Goal: Information Seeking & Learning: Check status

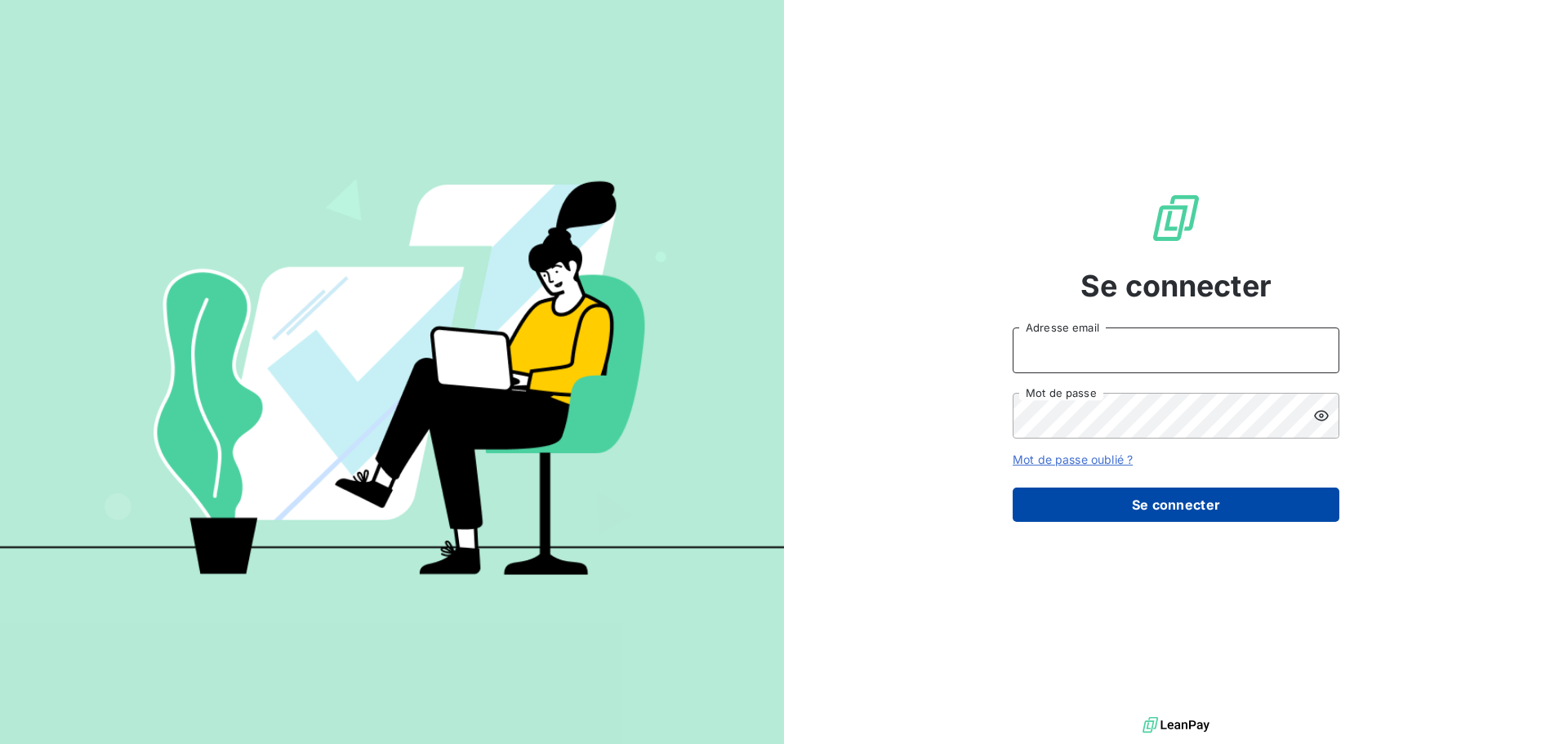
type input "[EMAIL_ADDRESS][DOMAIN_NAME]"
click at [1168, 500] on button "Se connecter" at bounding box center [1176, 505] width 327 height 34
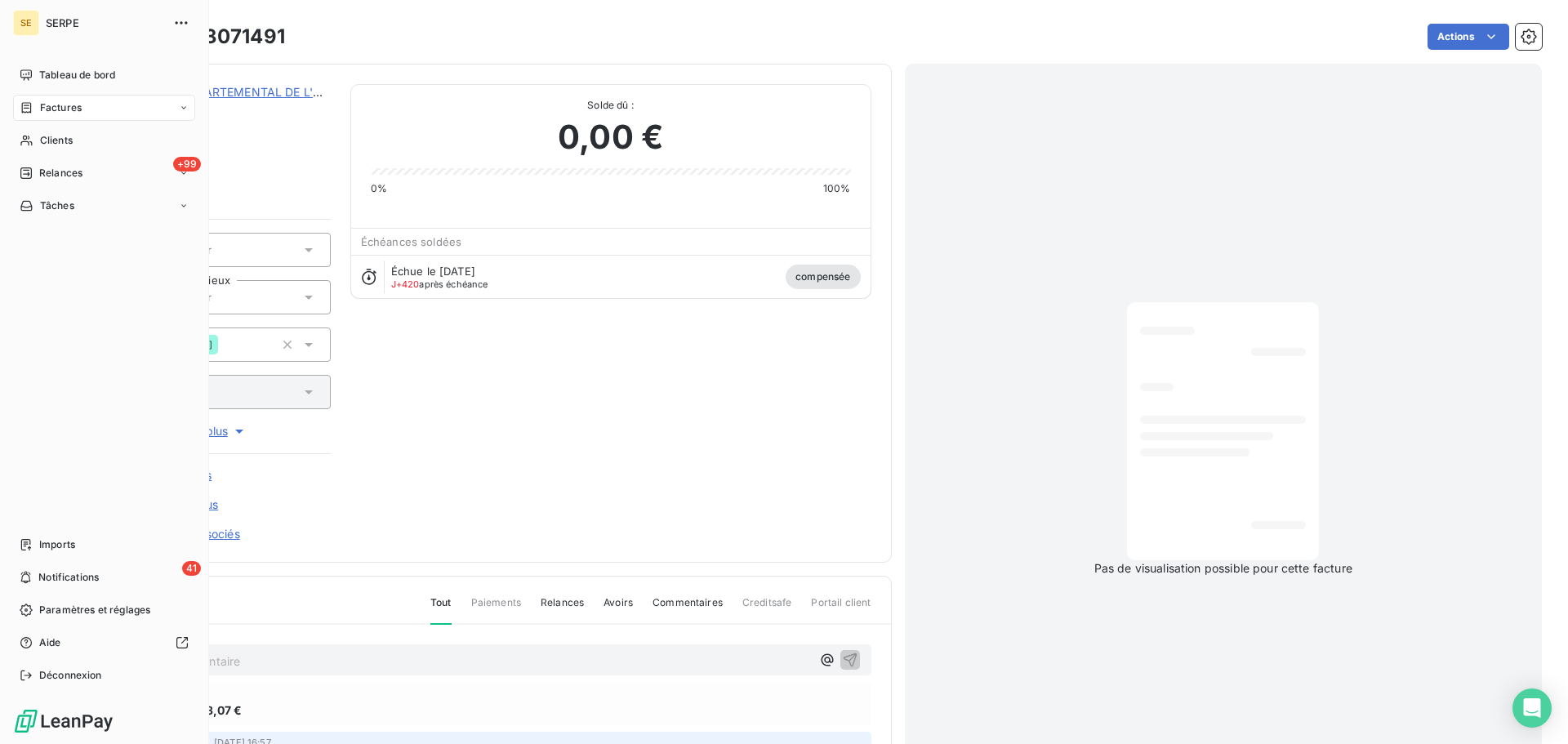
click at [53, 109] on span "Factures" at bounding box center [60, 108] width 42 height 15
click at [81, 143] on div "Factures" at bounding box center [114, 140] width 163 height 26
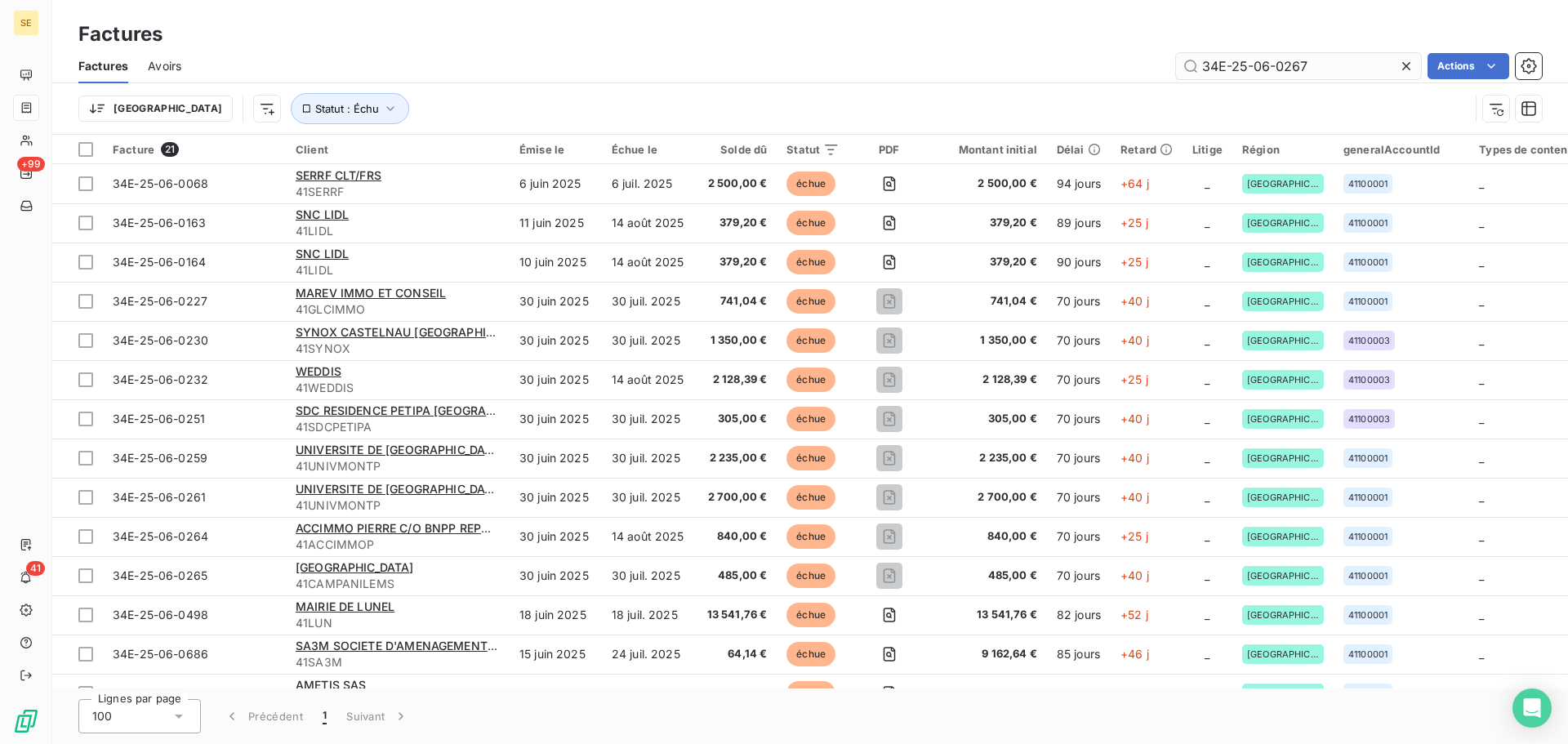
type input "34E-25-06-0267"
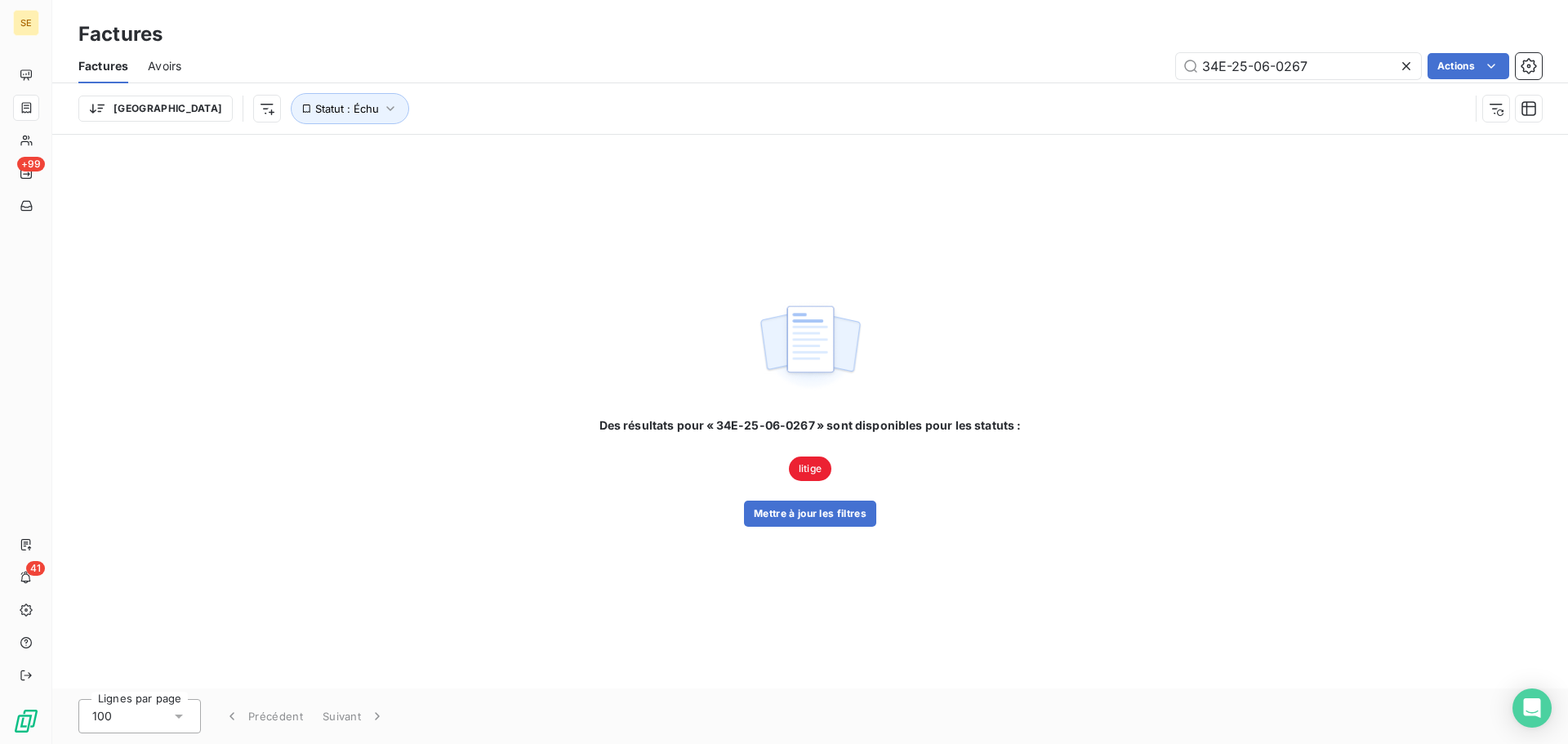
click at [813, 354] on img at bounding box center [809, 348] width 104 height 102
click at [807, 514] on button "Mettre à jour les filtres" at bounding box center [809, 514] width 132 height 26
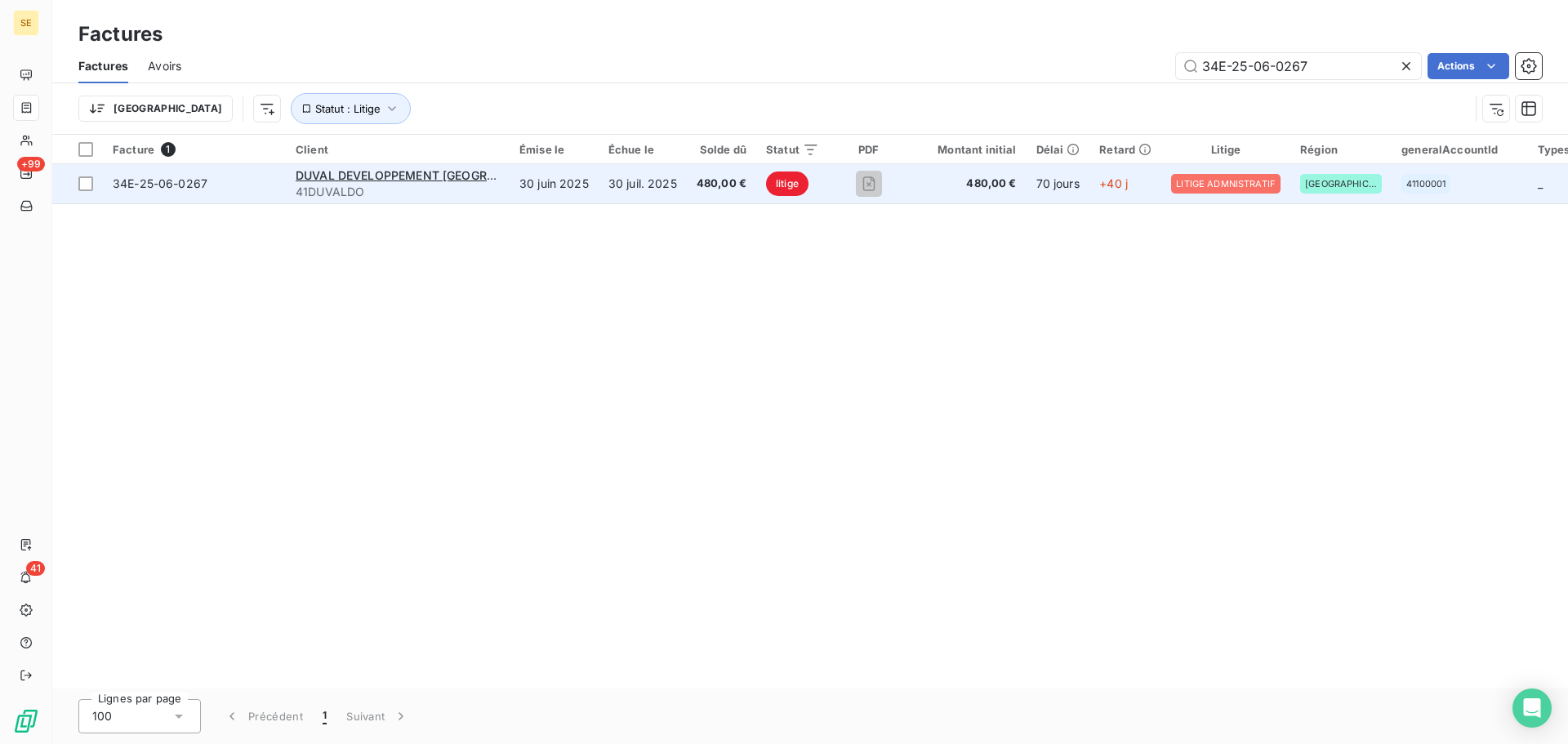
click at [172, 187] on span "34E-25-06-0267" at bounding box center [160, 183] width 95 height 14
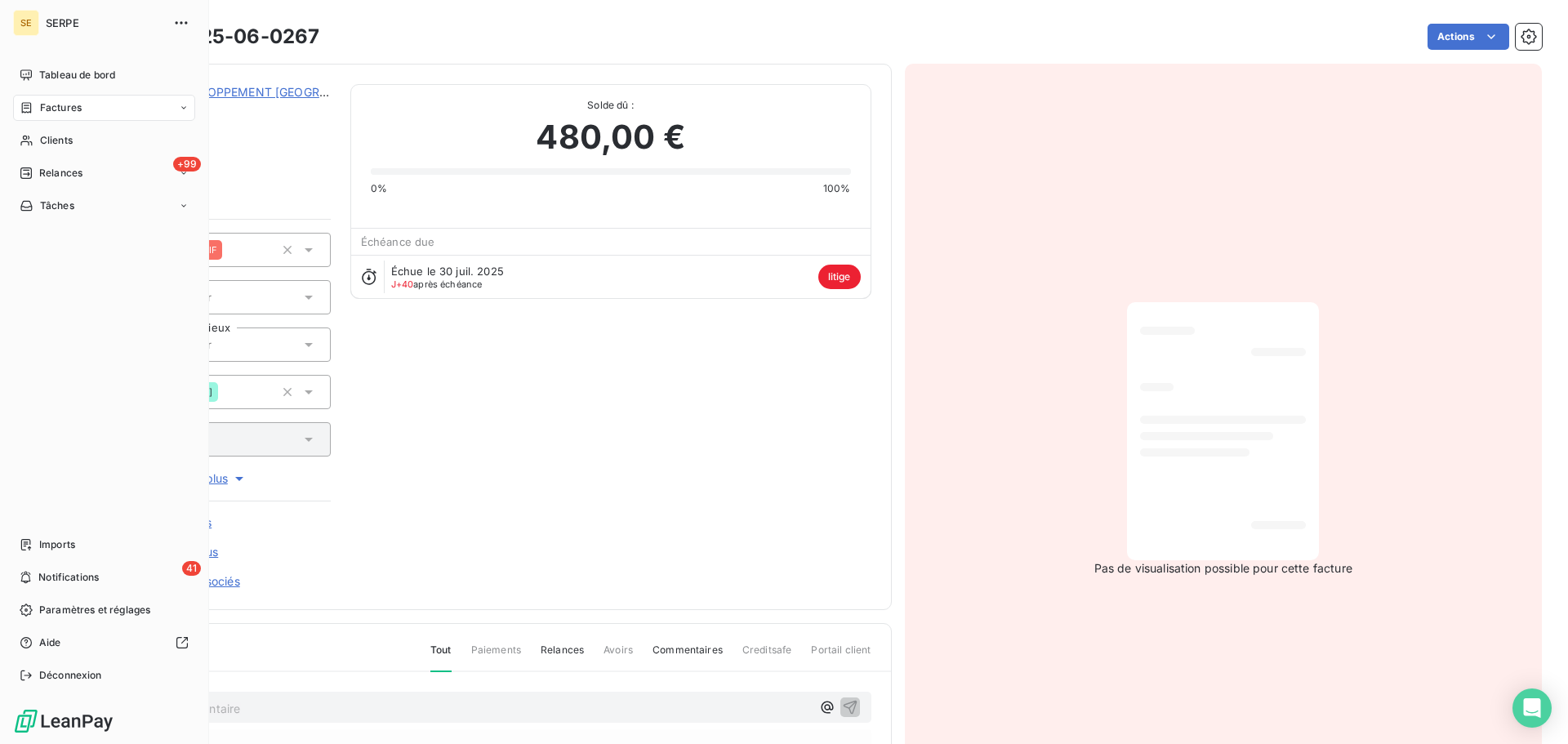
click at [80, 109] on span "Factures" at bounding box center [60, 108] width 42 height 15
click at [60, 110] on span "Factures" at bounding box center [60, 108] width 42 height 15
click at [64, 141] on span "Factures" at bounding box center [59, 140] width 42 height 15
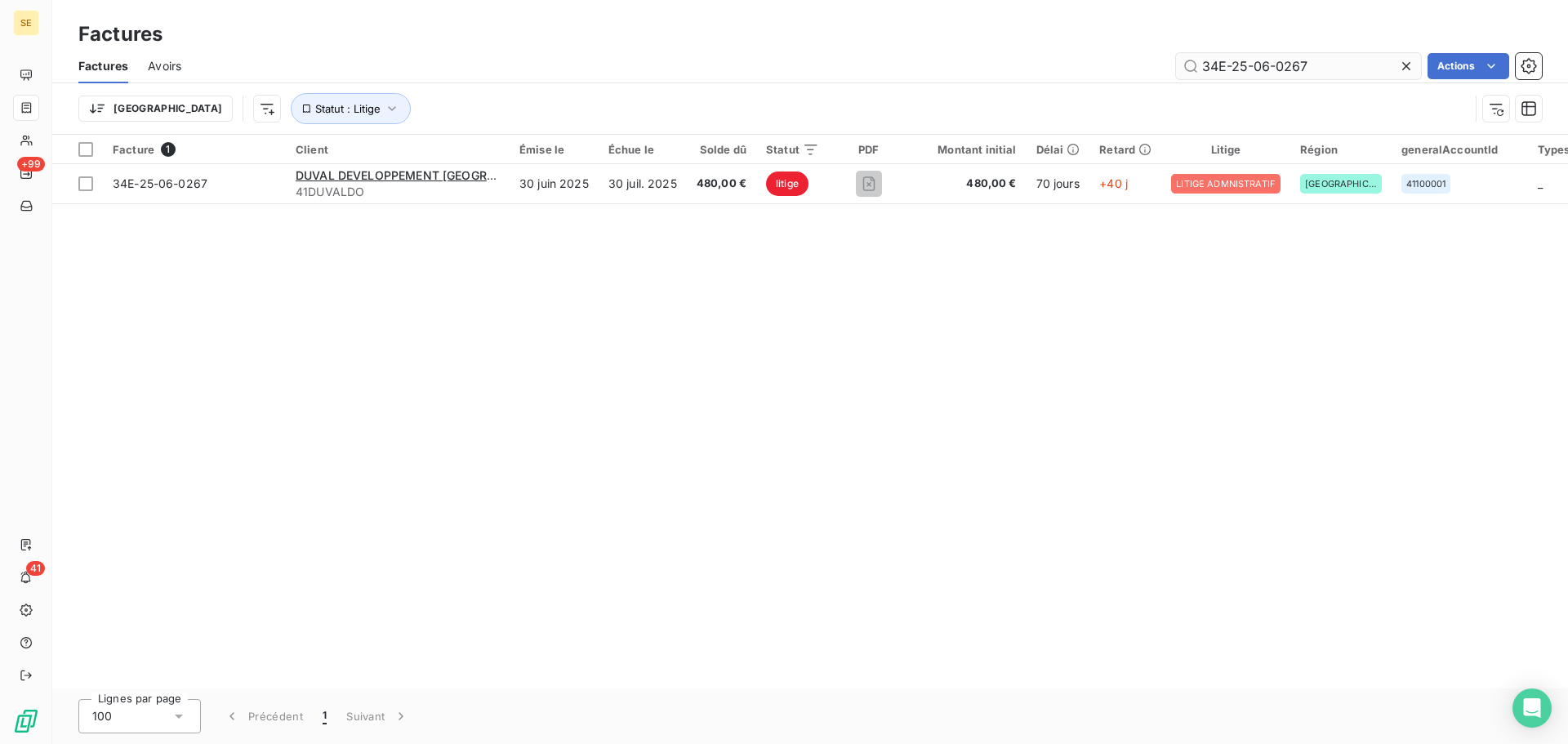
click at [1325, 69] on input "34E-25-06-0267" at bounding box center [1298, 66] width 245 height 26
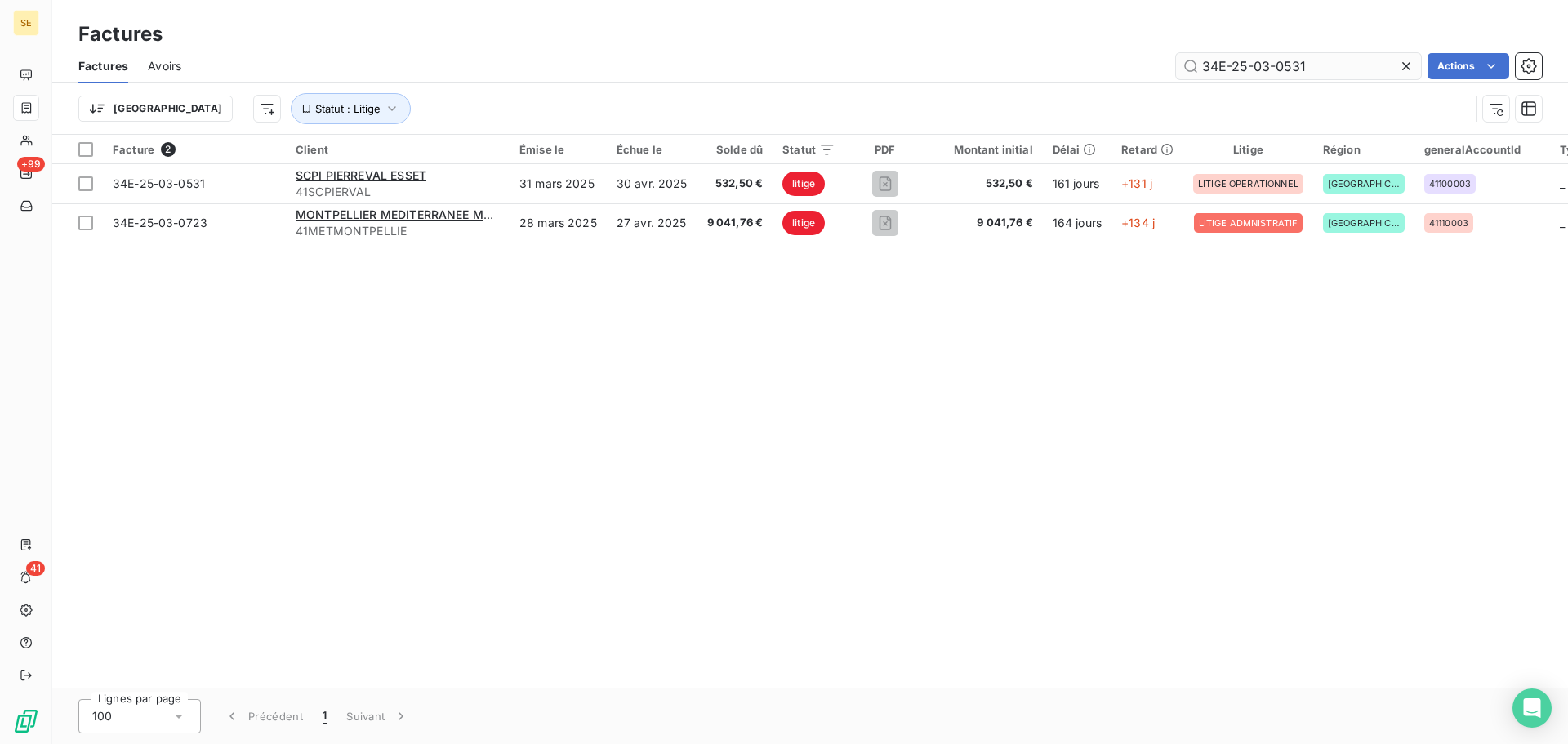
type input "34E-25-03-0531"
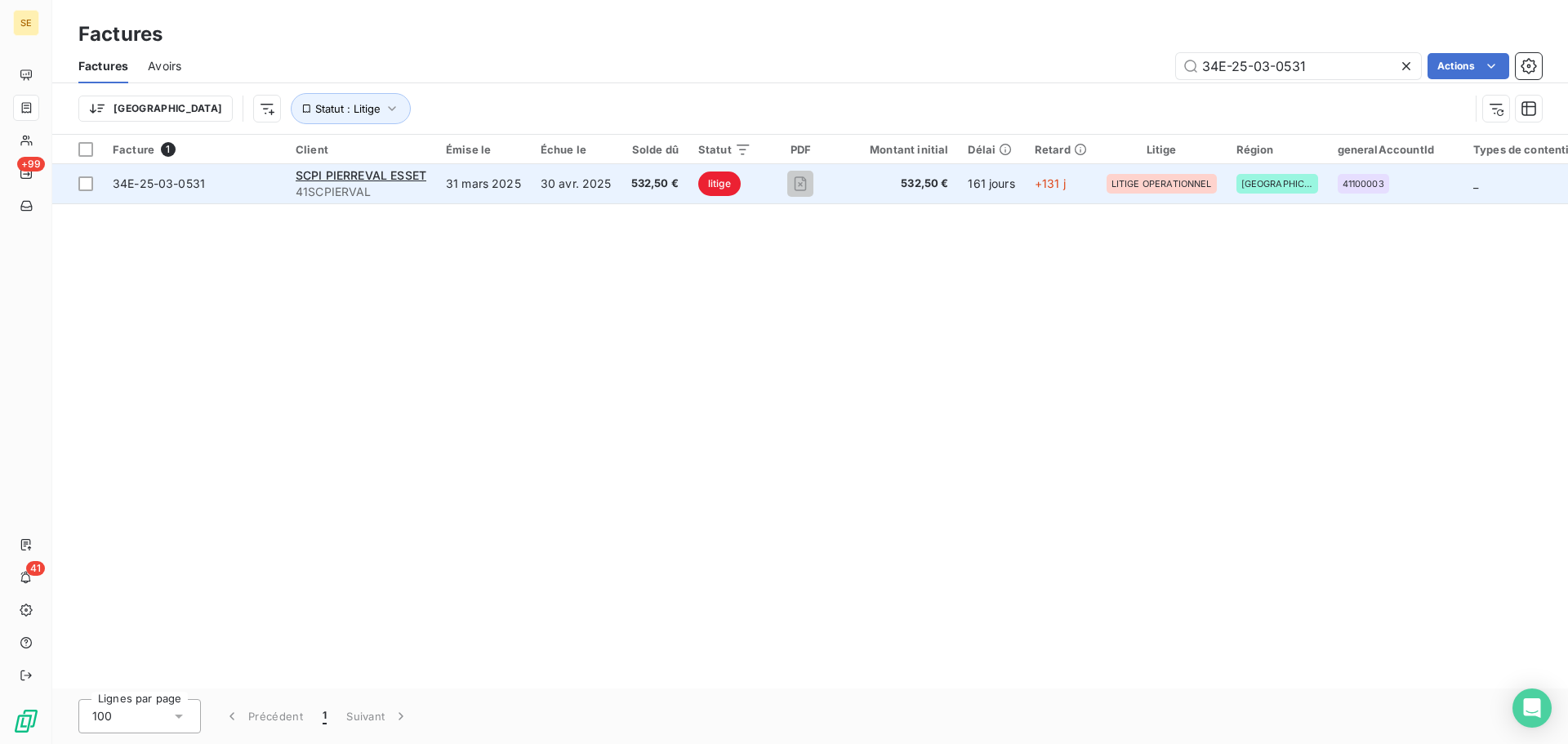
click at [176, 185] on span "34E-25-03-0531" at bounding box center [159, 183] width 92 height 14
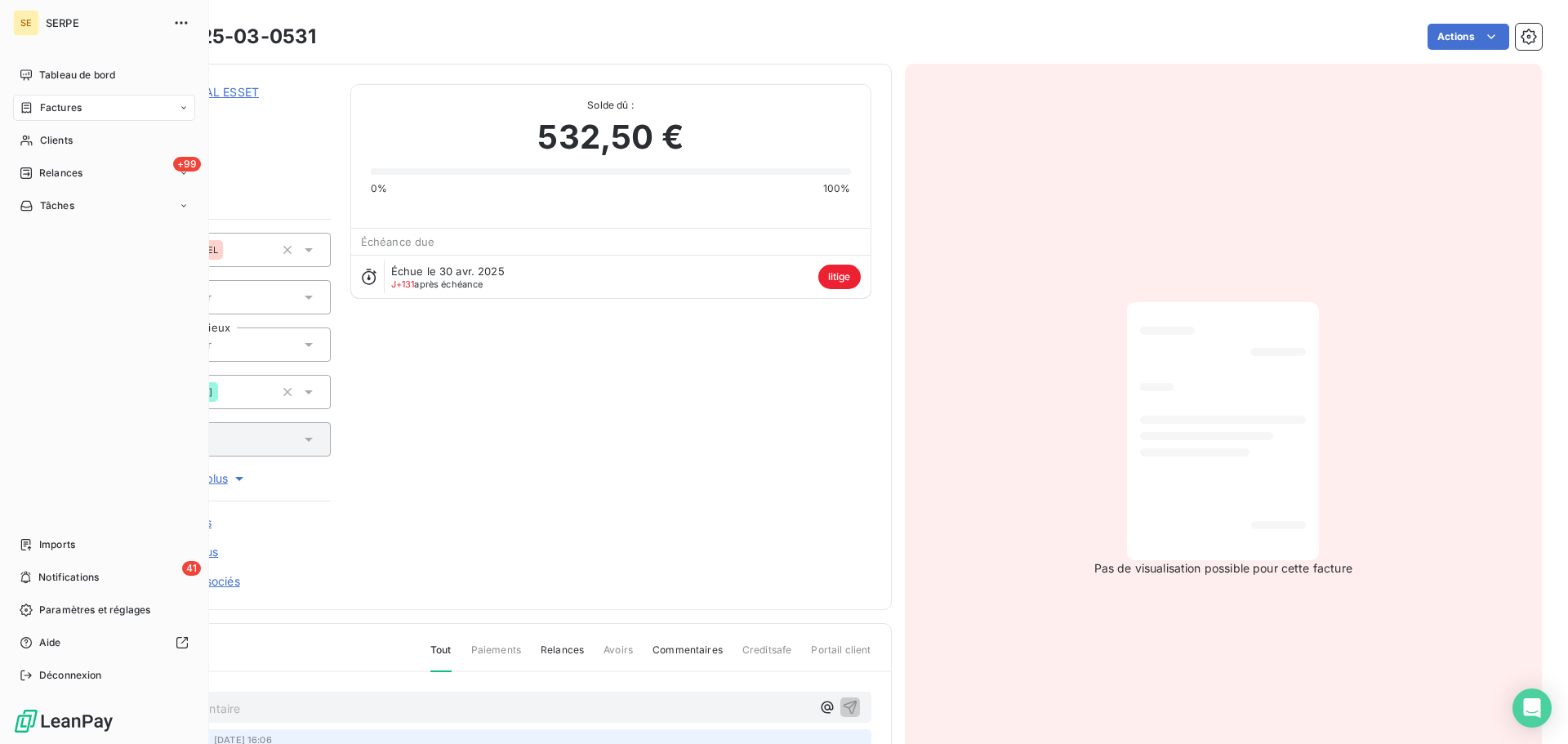
click at [56, 112] on span "Factures" at bounding box center [60, 108] width 42 height 15
click at [59, 105] on span "Factures" at bounding box center [60, 108] width 42 height 15
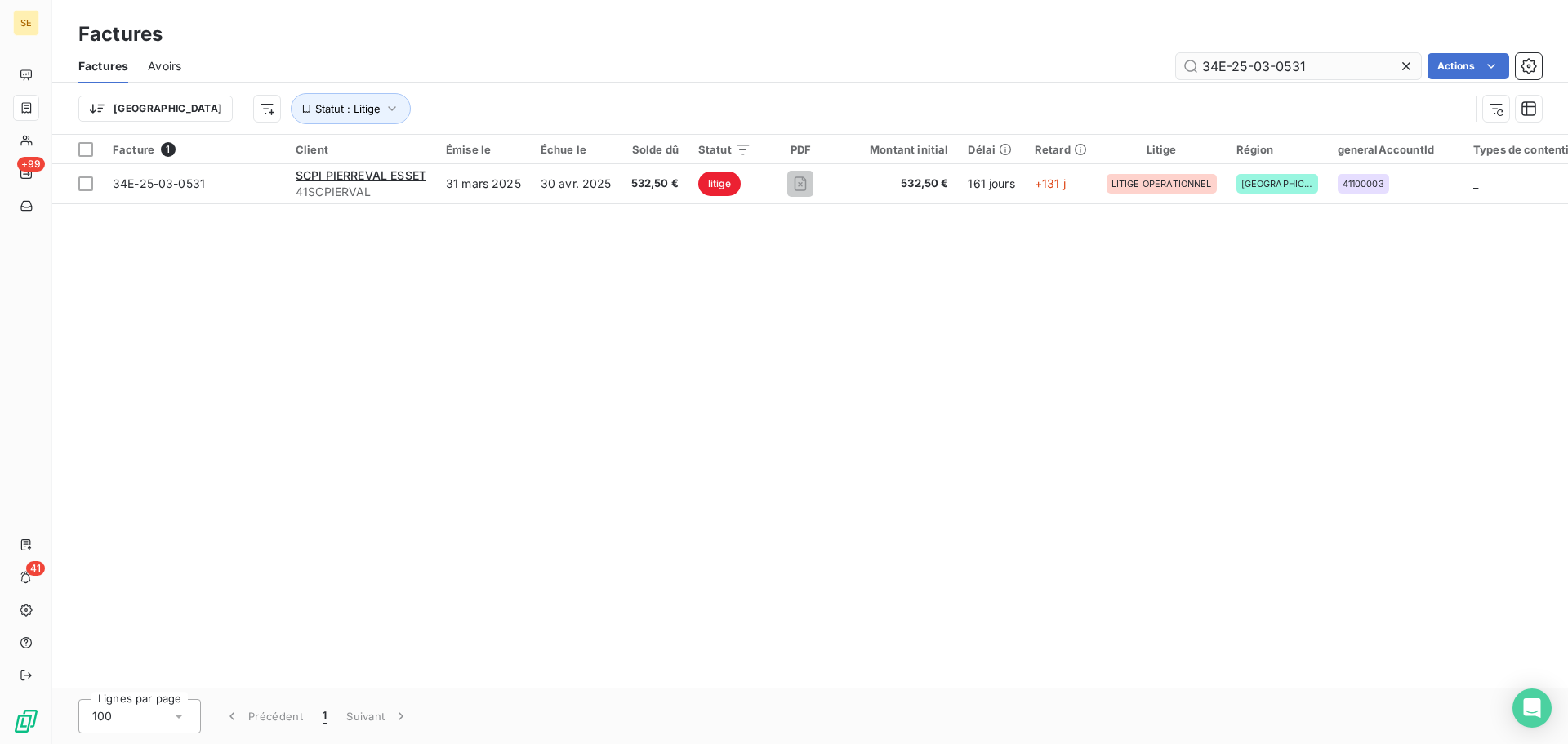
click at [1328, 72] on input "34E-25-03-0531" at bounding box center [1298, 66] width 245 height 26
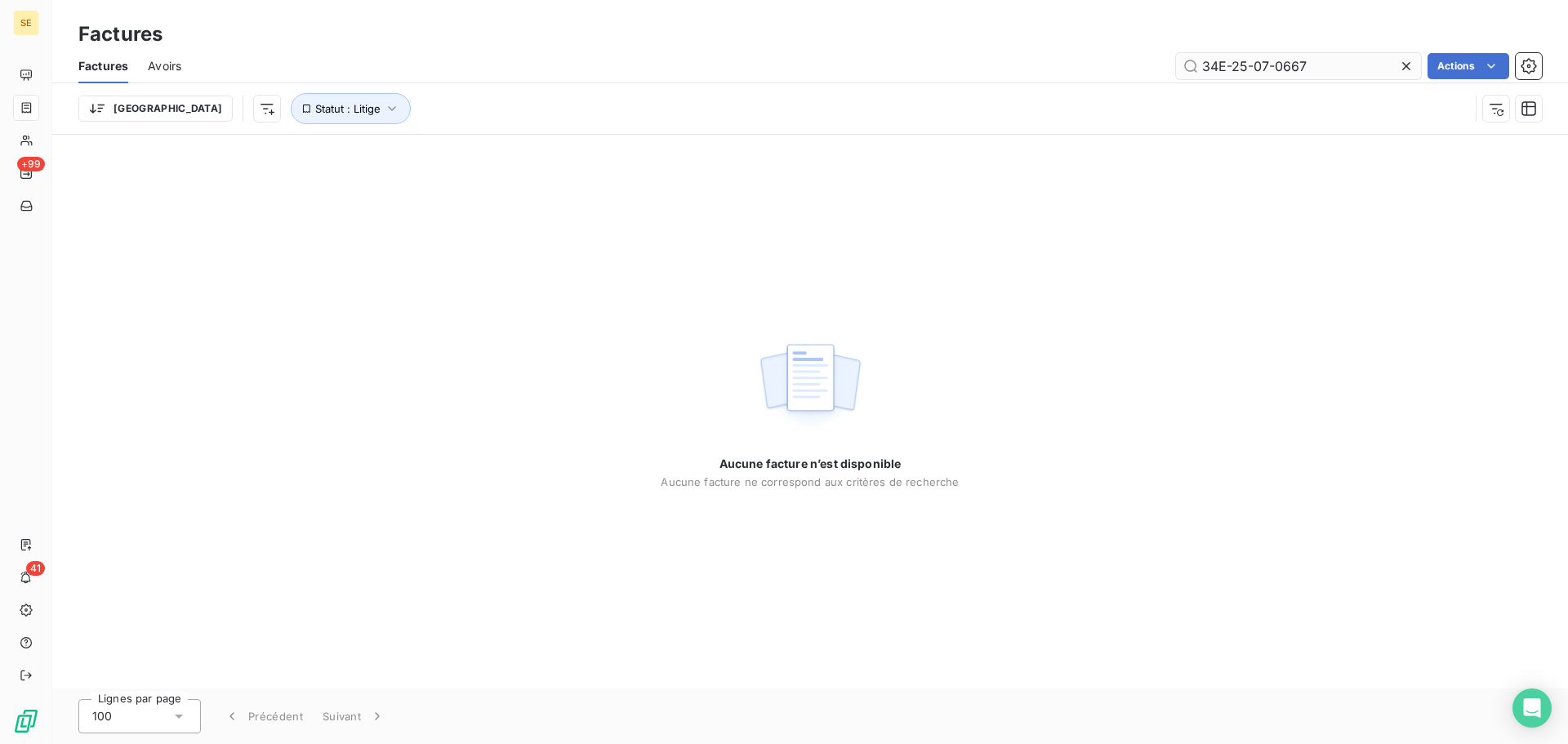
type input "34E-25-07-0667"
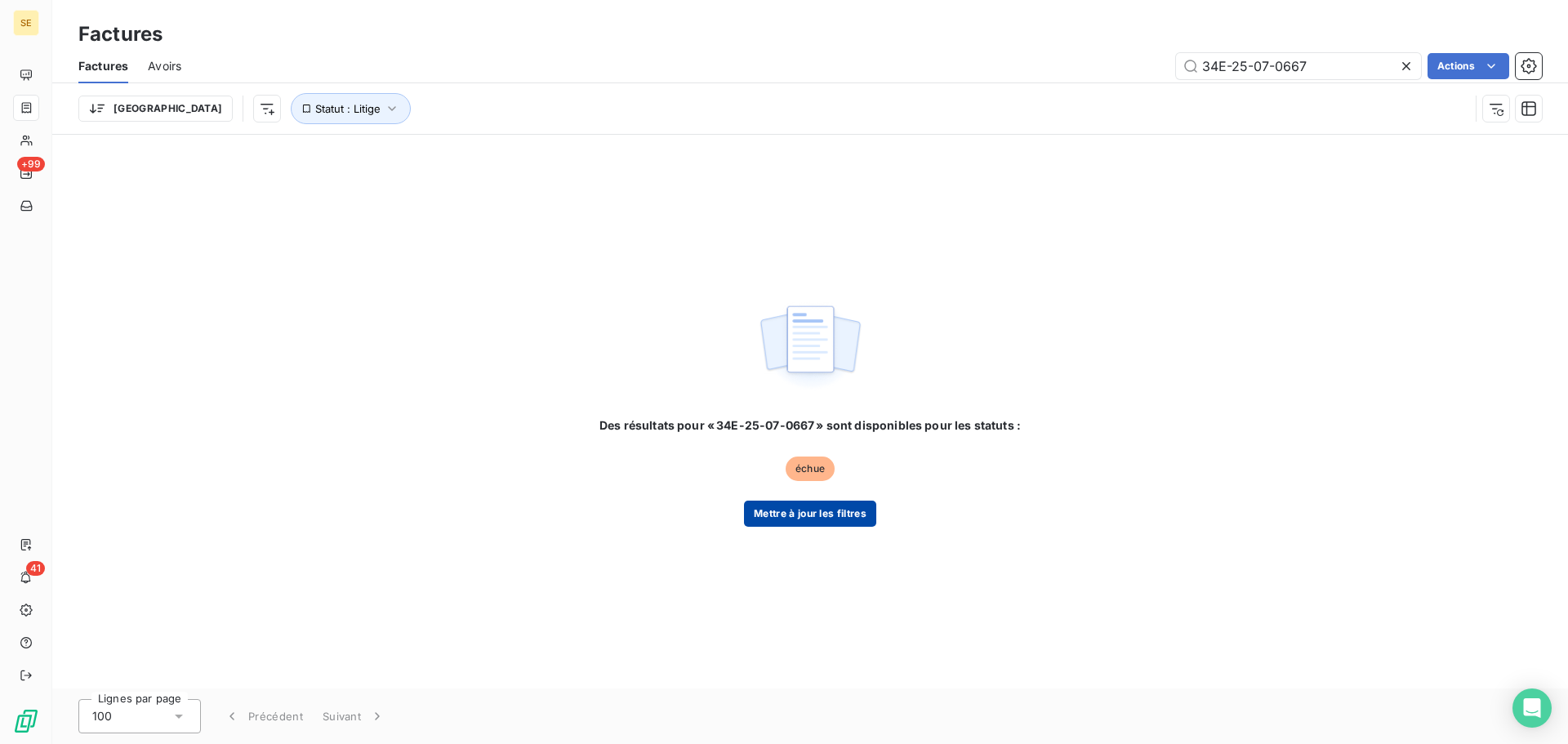
click at [784, 515] on button "Mettre à jour les filtres" at bounding box center [809, 514] width 132 height 26
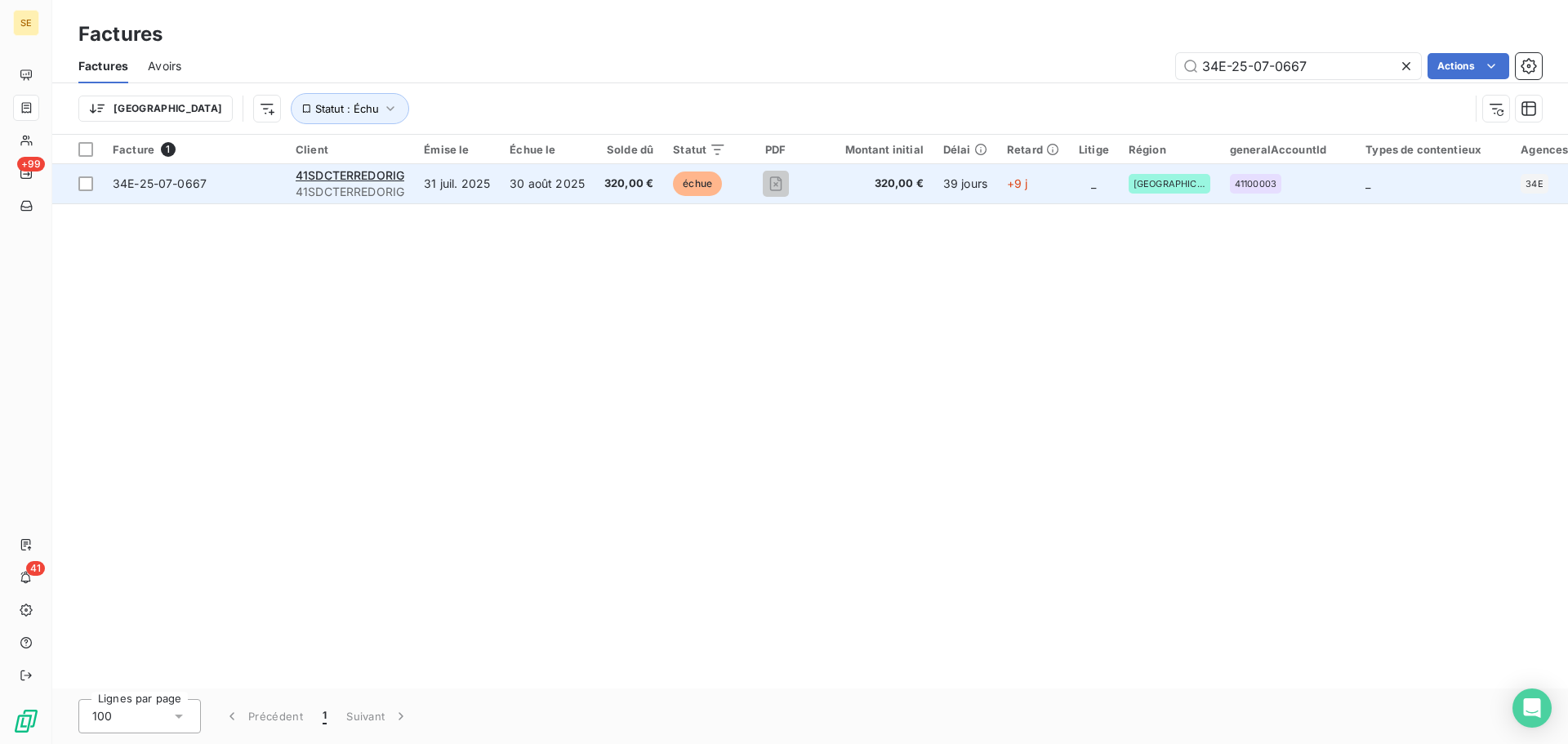
click at [169, 179] on span "34E-25-07-0667" at bounding box center [160, 183] width 94 height 14
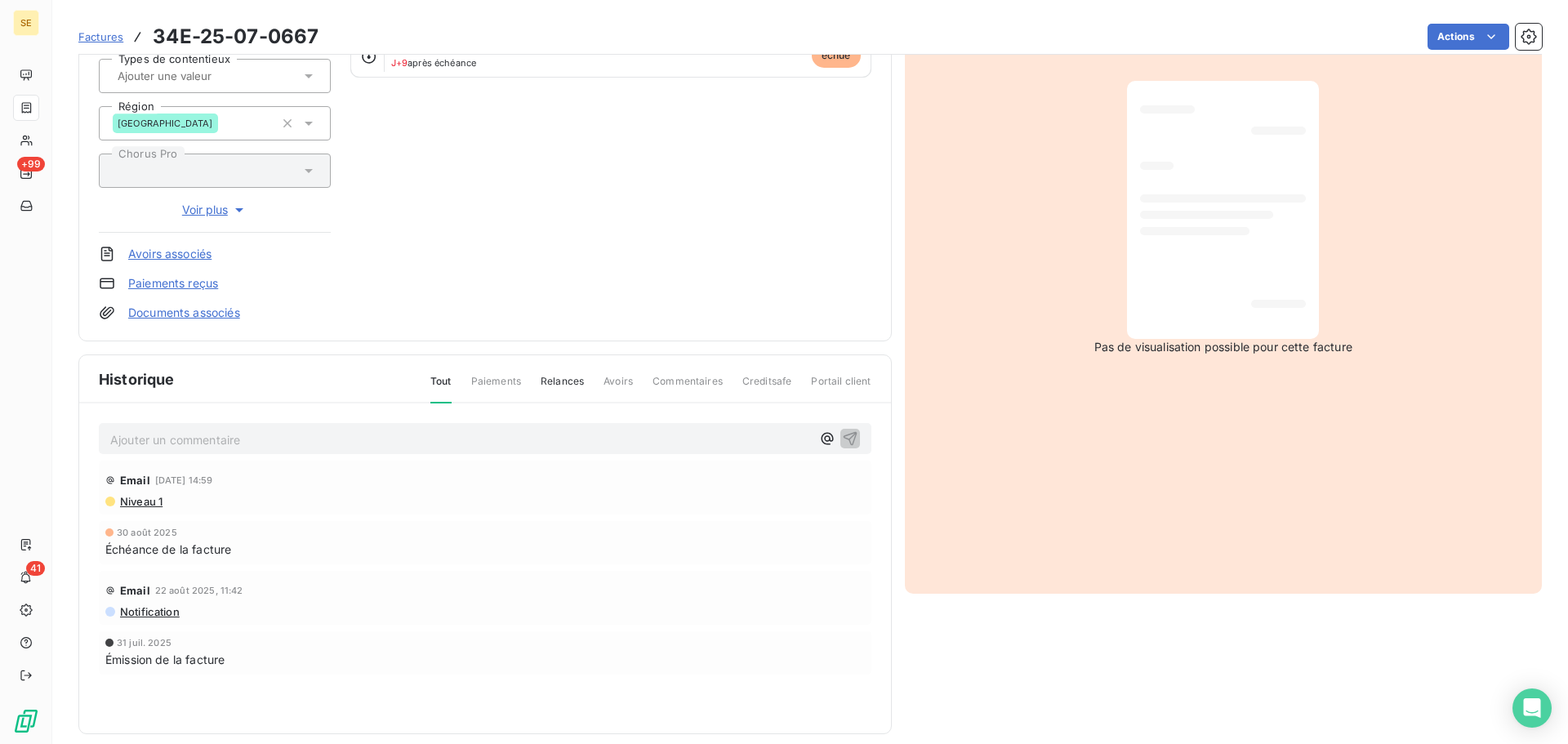
scroll to position [238, 0]
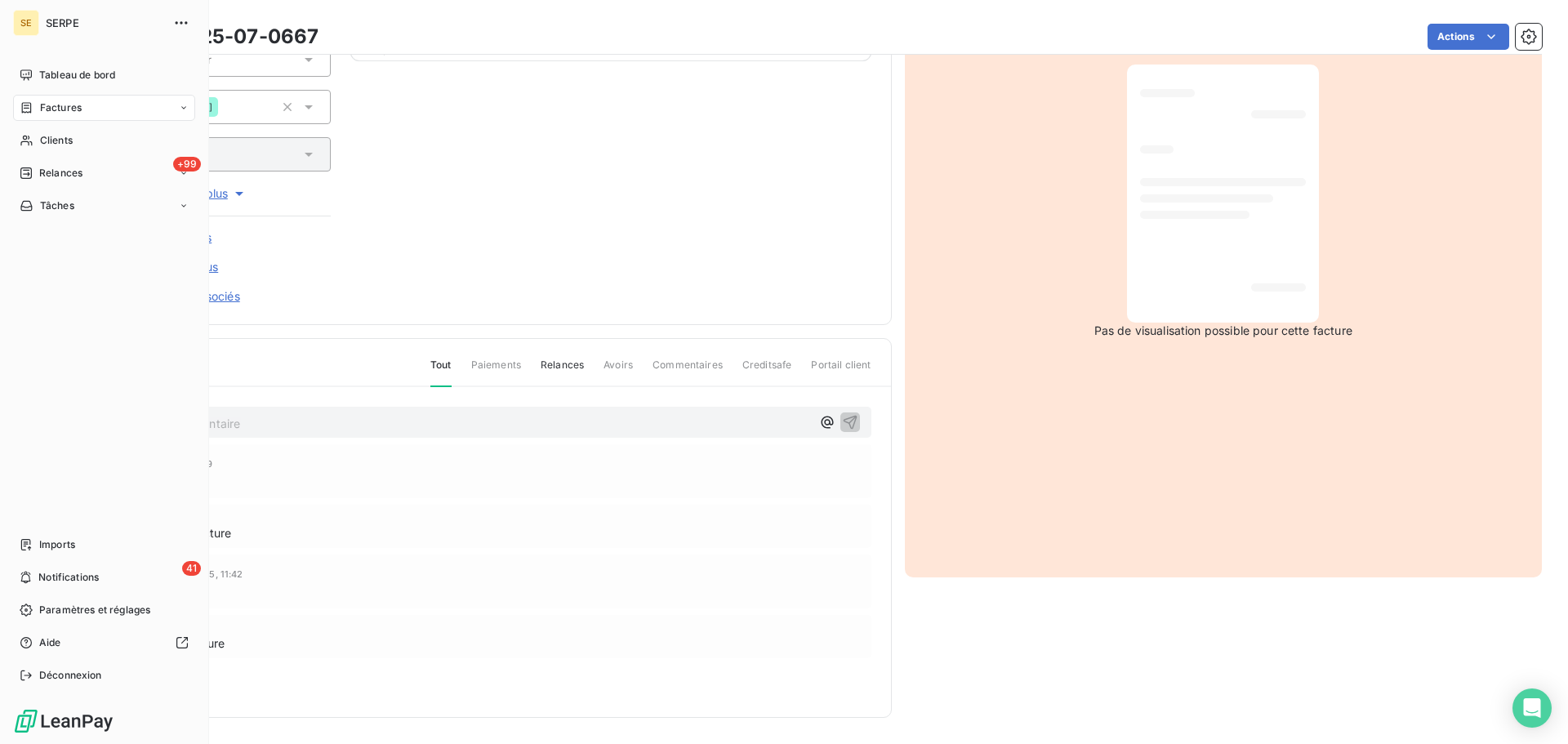
click at [56, 112] on span "Factures" at bounding box center [60, 108] width 42 height 15
click at [60, 140] on span "Factures" at bounding box center [59, 140] width 42 height 15
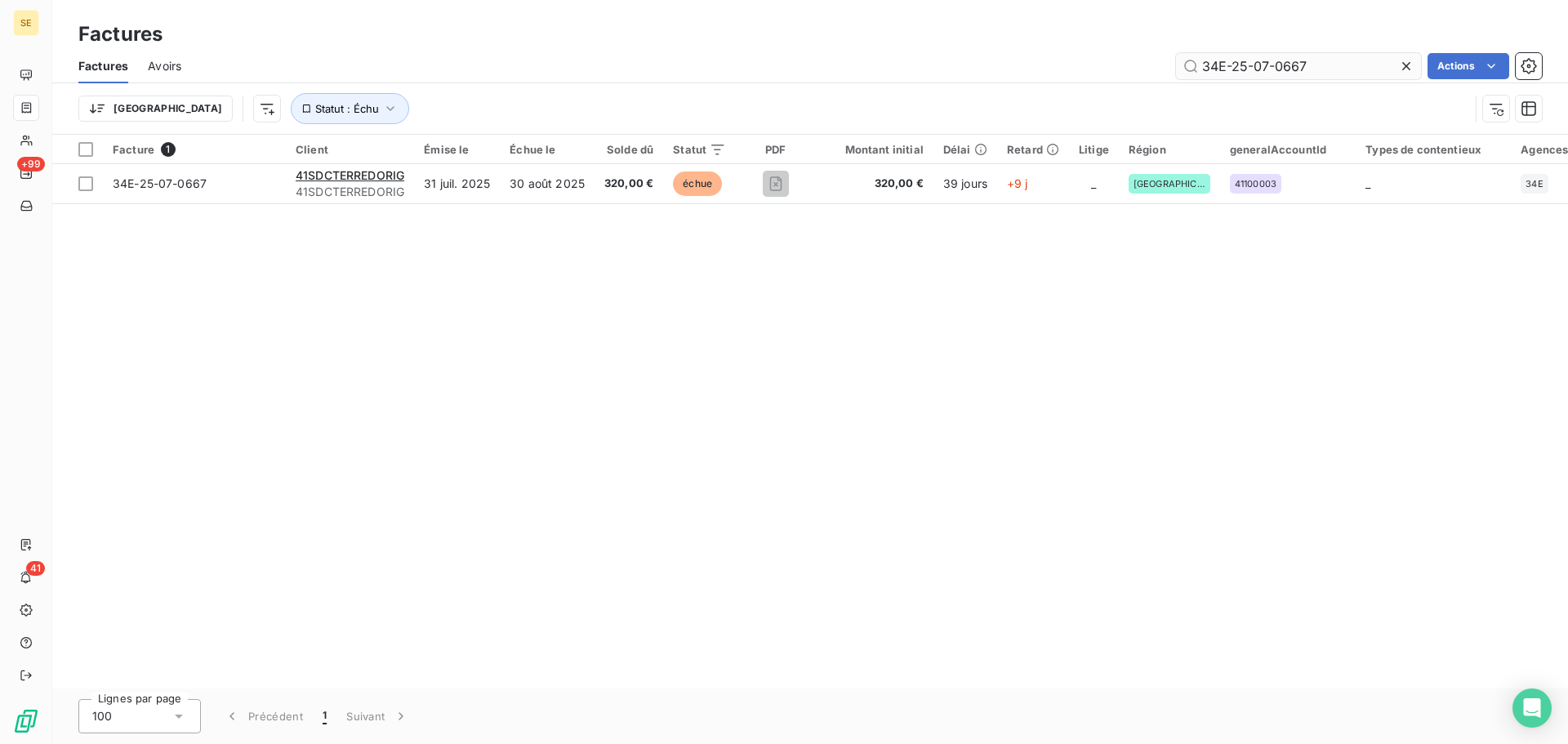
click at [1324, 66] on input "34E-25-07-0667" at bounding box center [1298, 66] width 245 height 26
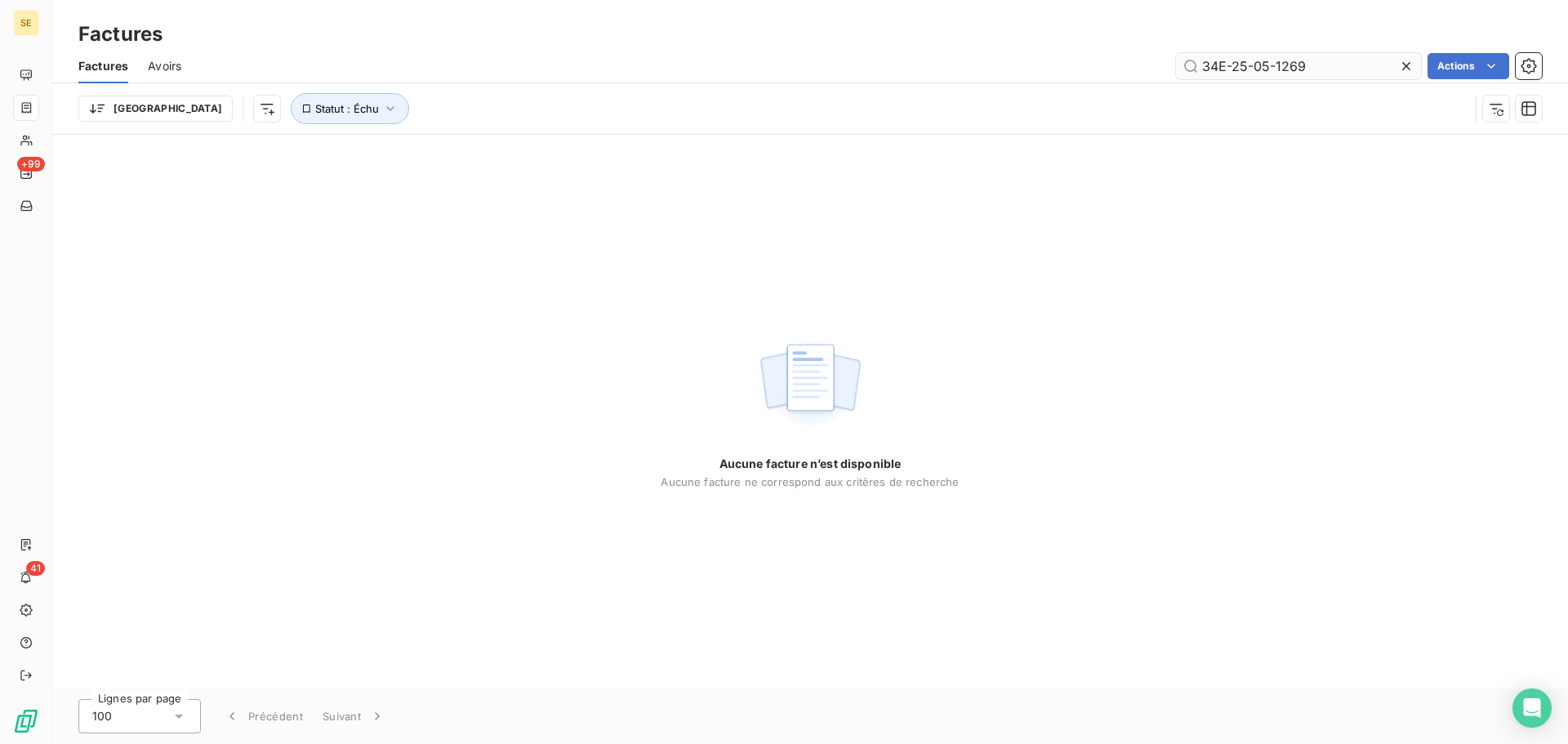
click at [1297, 69] on input "34E-25-05-1269" at bounding box center [1298, 66] width 245 height 26
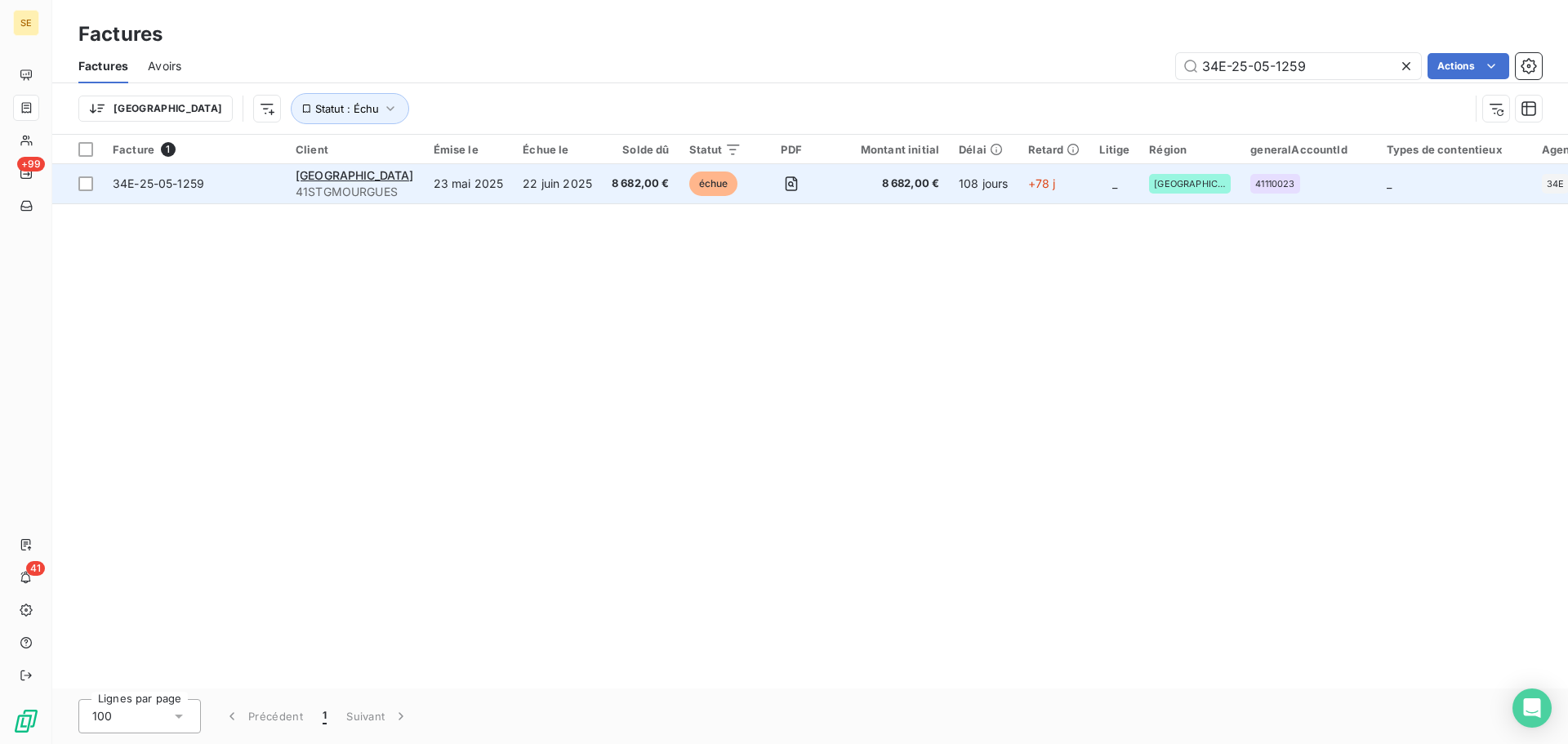
type input "34E-25-05-1259"
click at [165, 187] on span "34E-25-05-1259" at bounding box center [158, 183] width 91 height 14
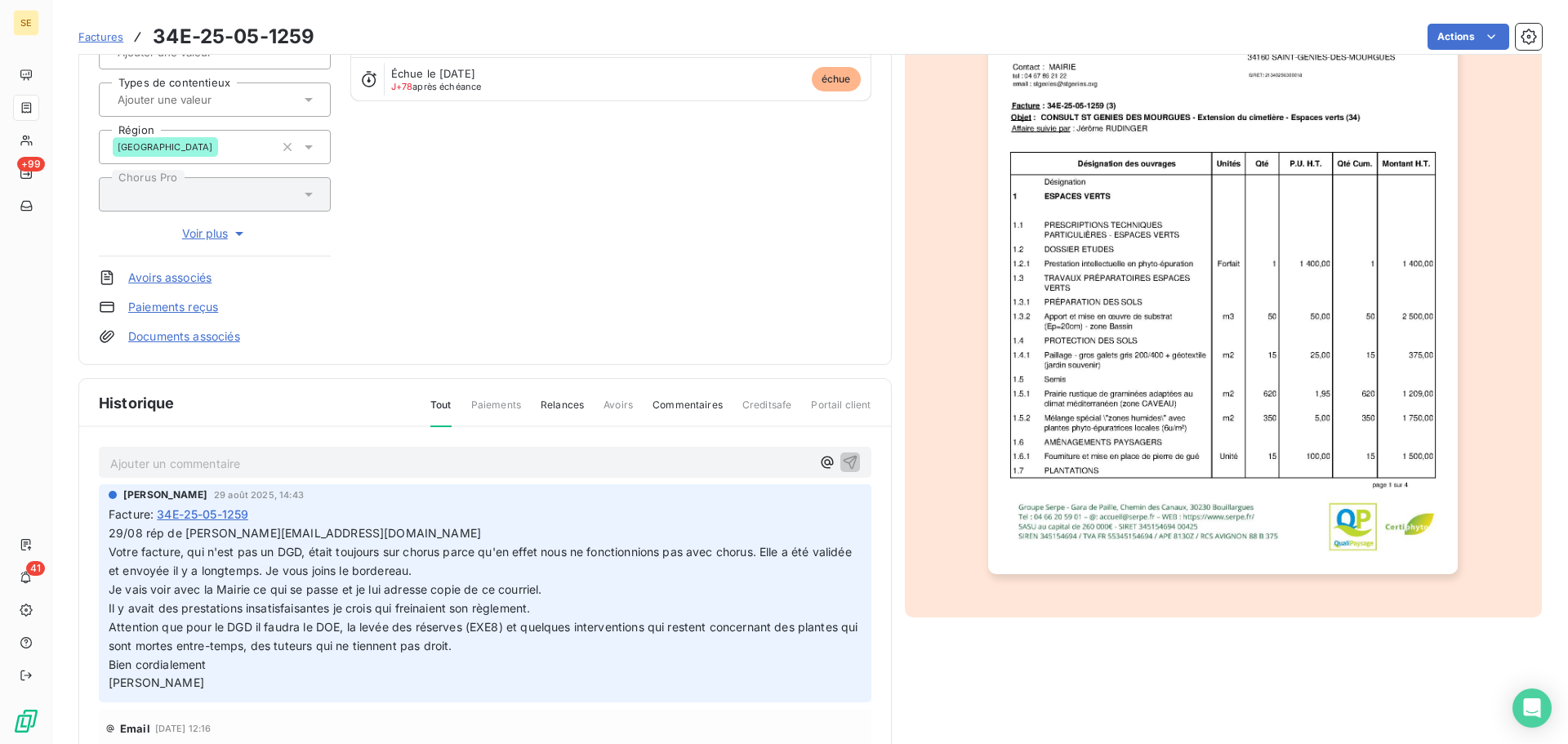
scroll to position [238, 0]
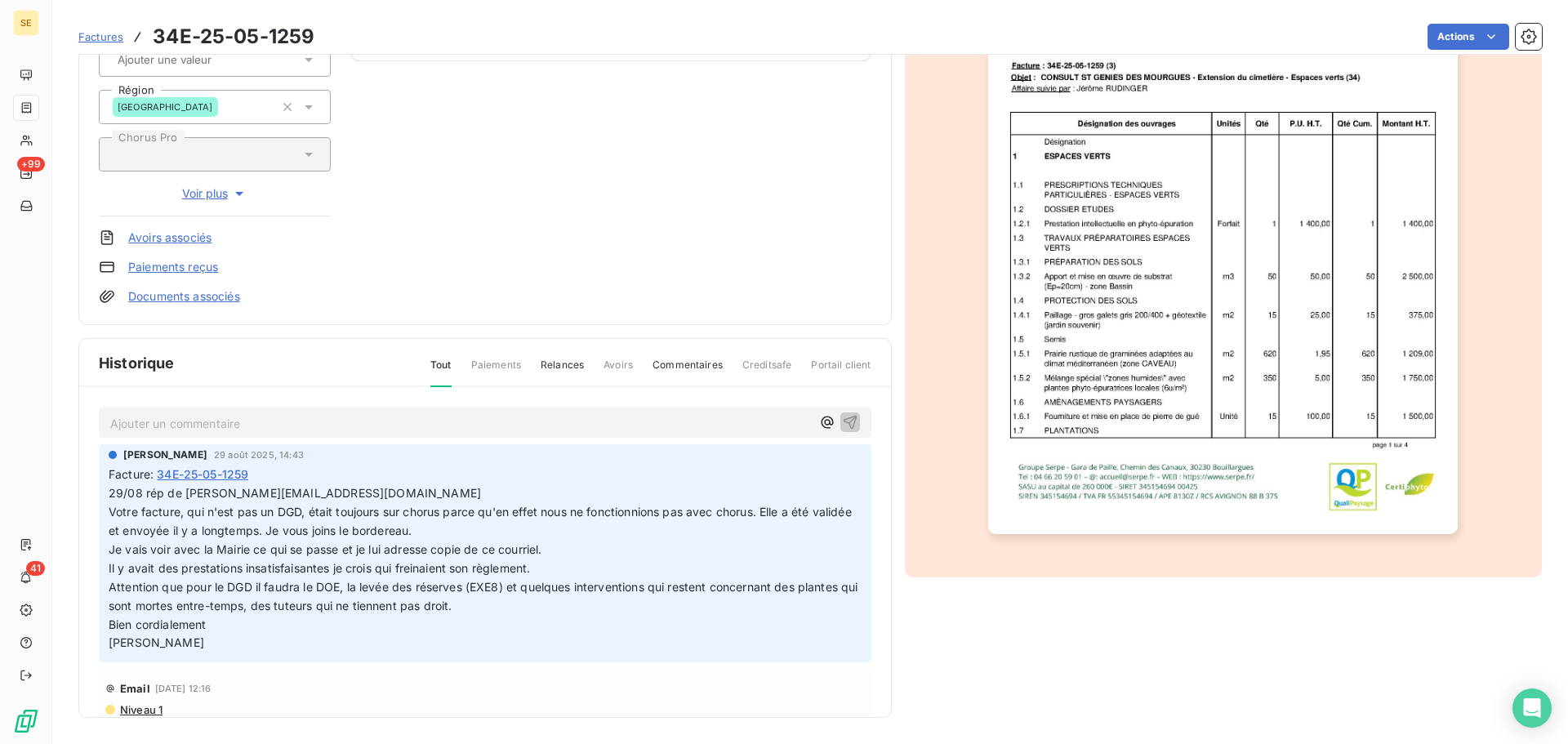
click at [1198, 249] on img "button" at bounding box center [1222, 201] width 469 height 665
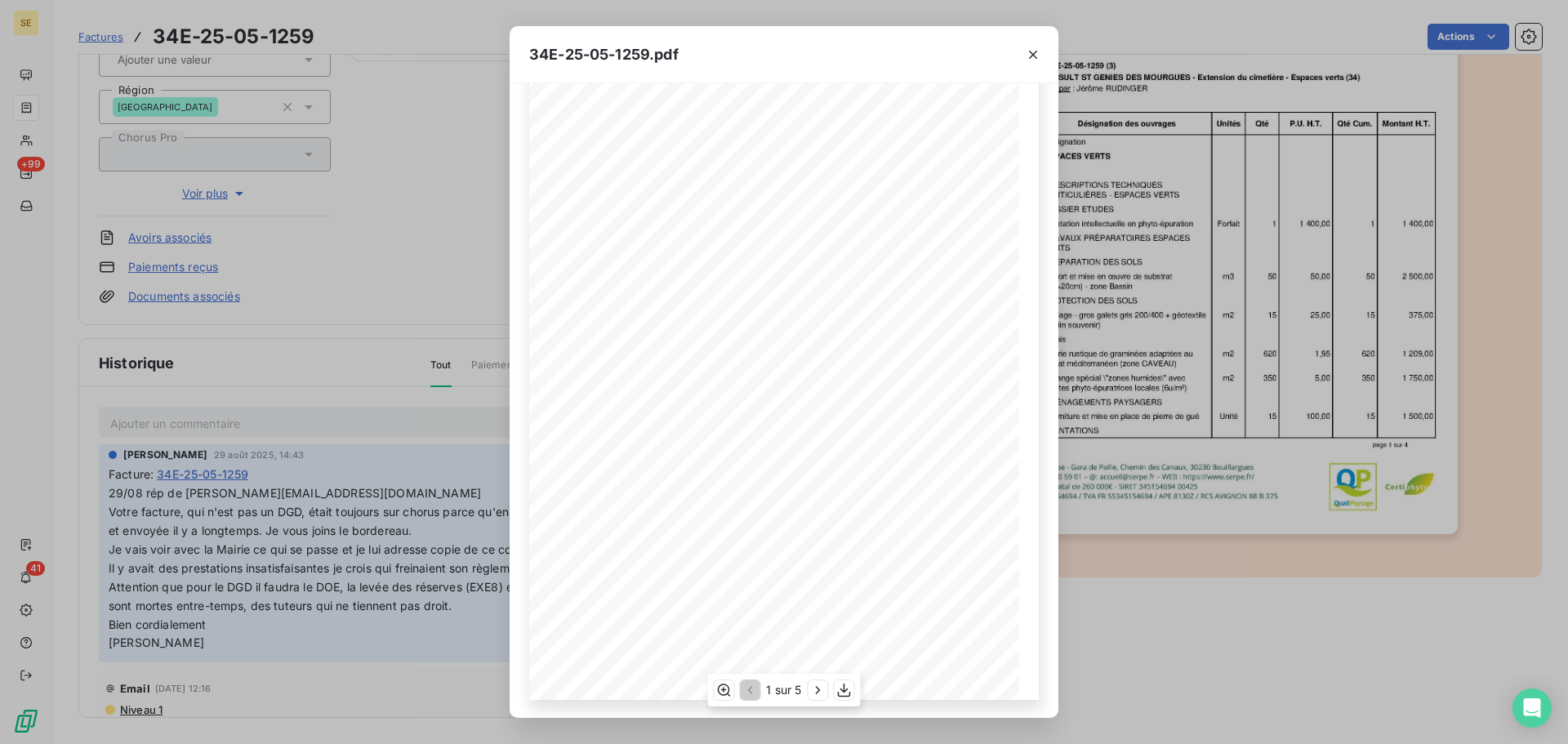
scroll to position [97, 0]
click at [817, 689] on icon "button" at bounding box center [819, 690] width 17 height 17
click at [817, 689] on icon "button" at bounding box center [820, 690] width 17 height 17
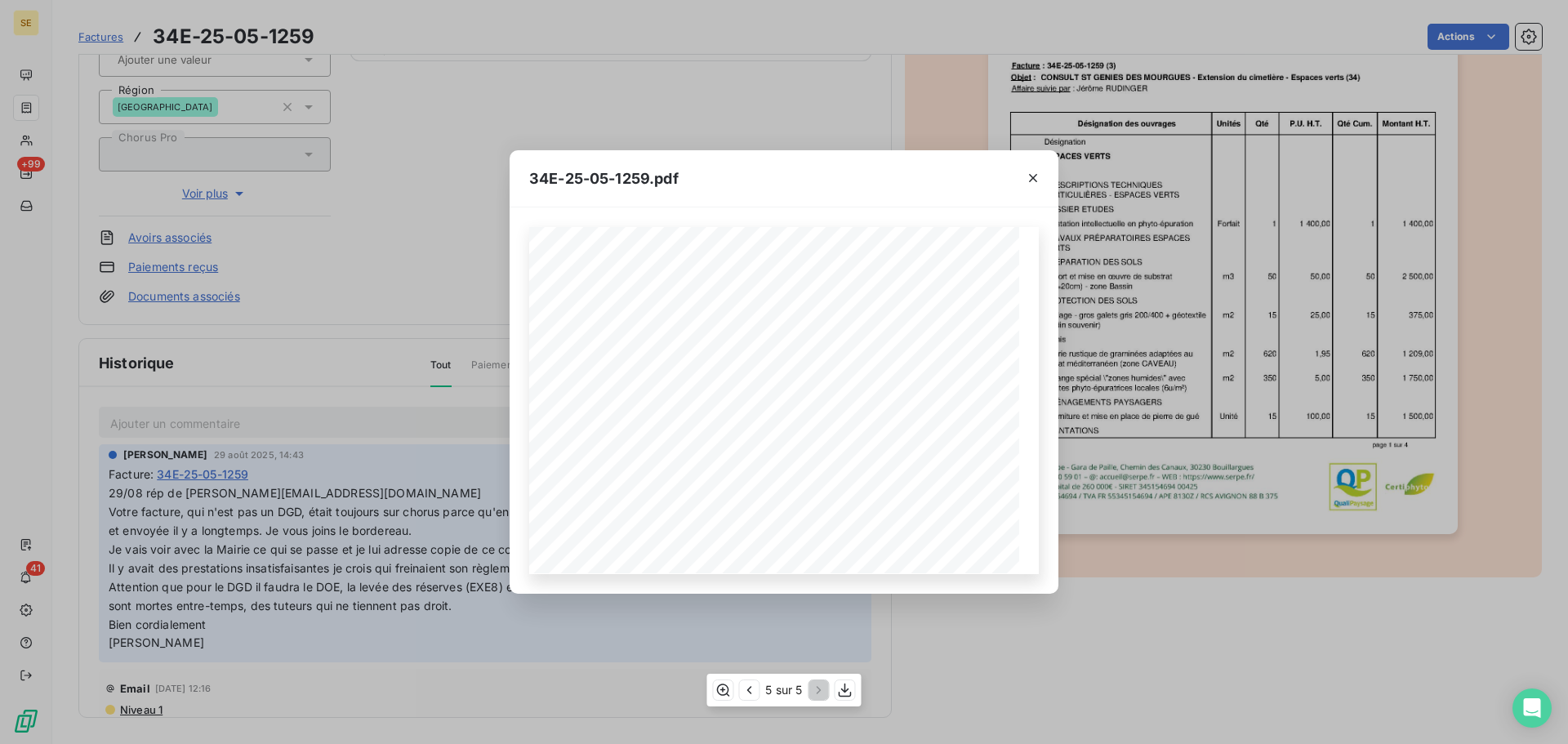
scroll to position [0, 0]
click at [1029, 174] on icon "button" at bounding box center [1033, 178] width 17 height 17
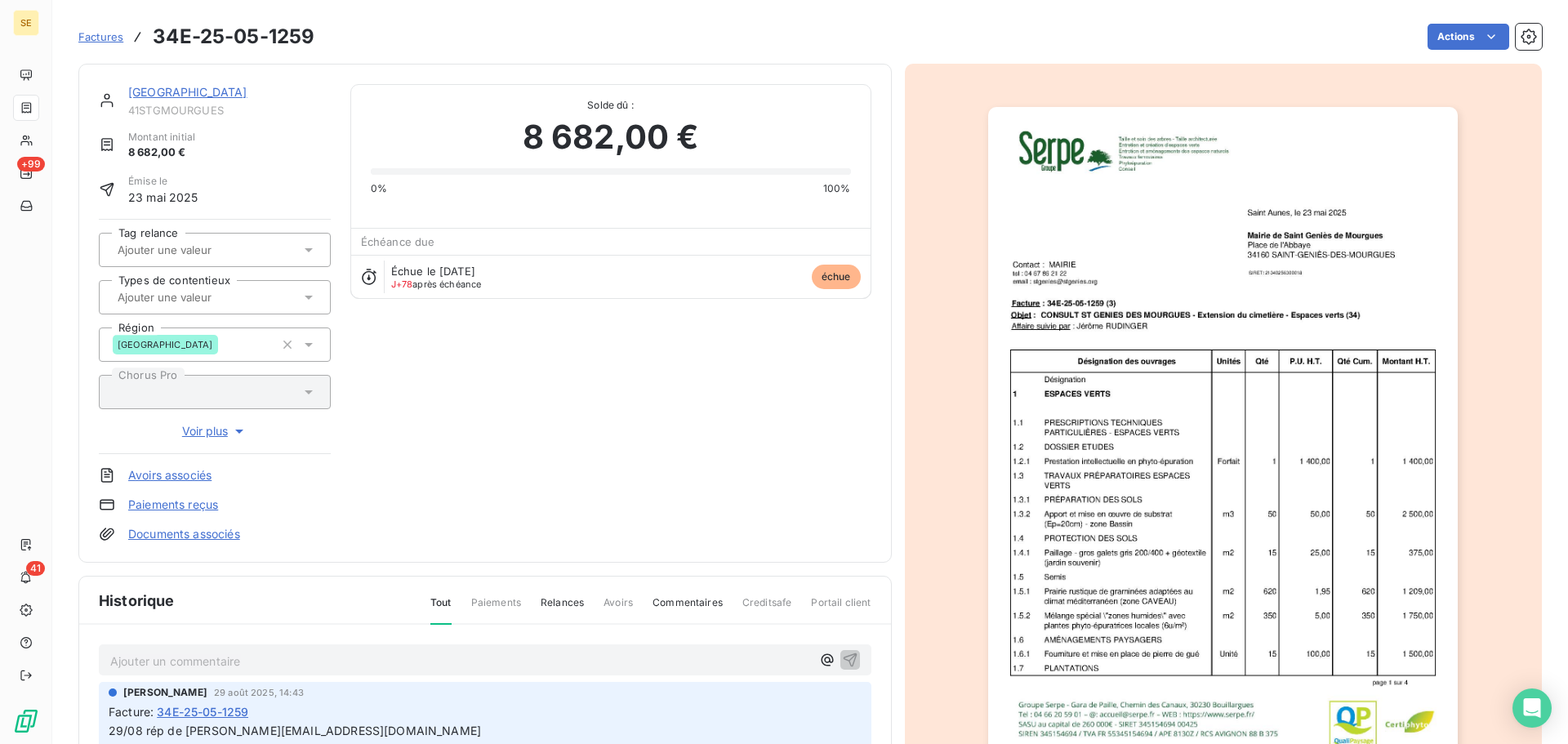
click at [939, 409] on div at bounding box center [1223, 439] width 638 height 751
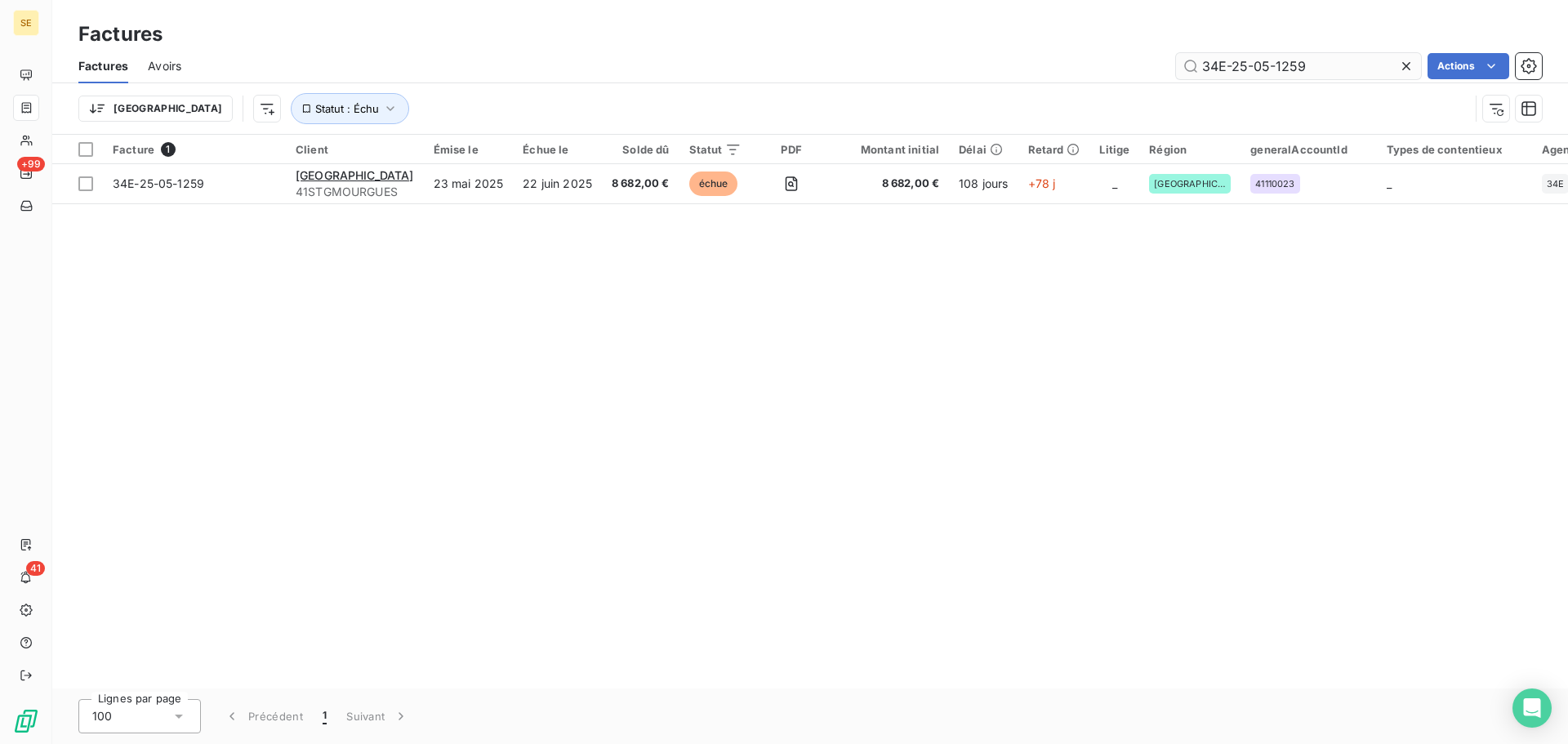
click at [1316, 67] on input "34E-25-05-1259" at bounding box center [1298, 66] width 245 height 26
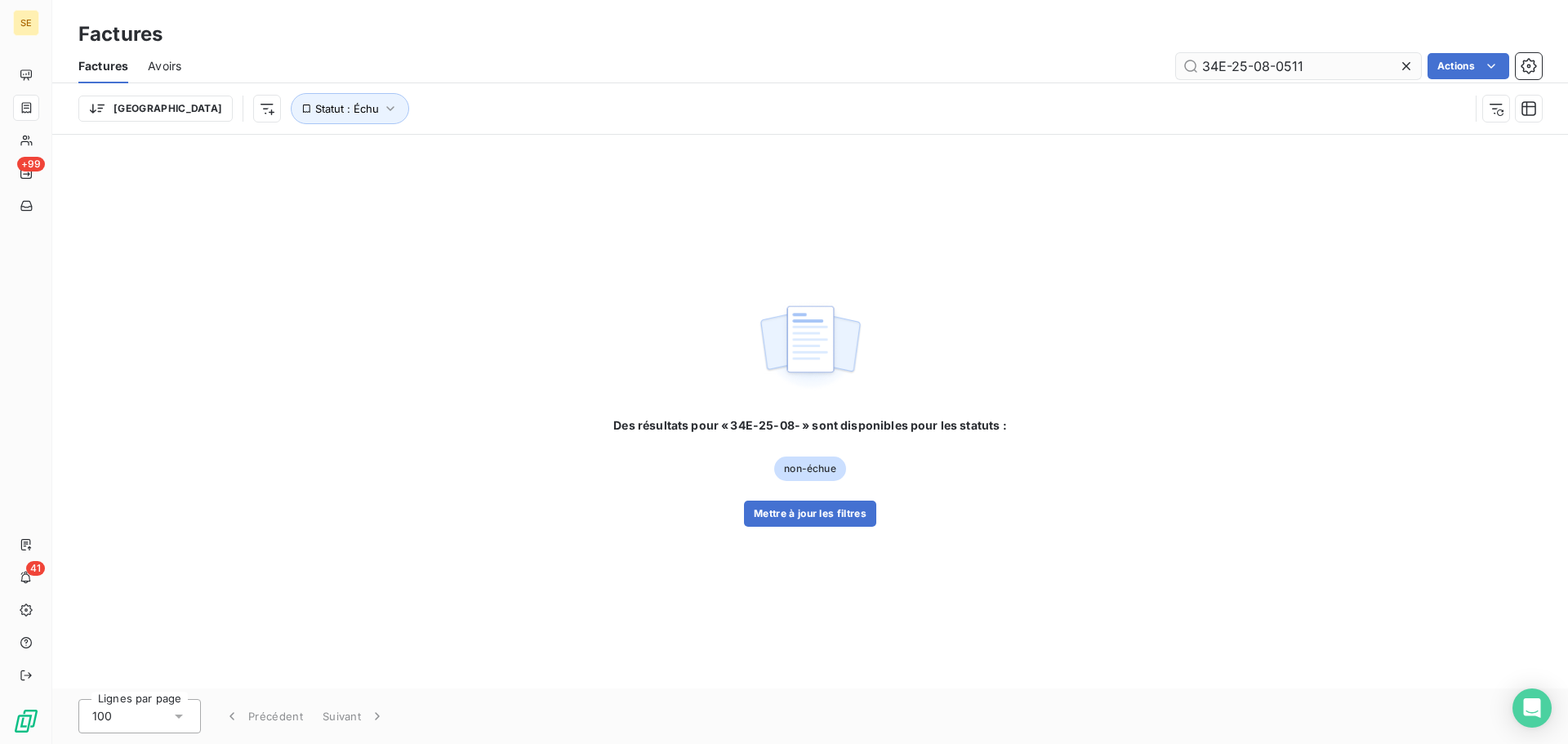
type input "34E-25-08-0511"
click at [782, 513] on button "Mettre à jour les filtres" at bounding box center [809, 514] width 132 height 26
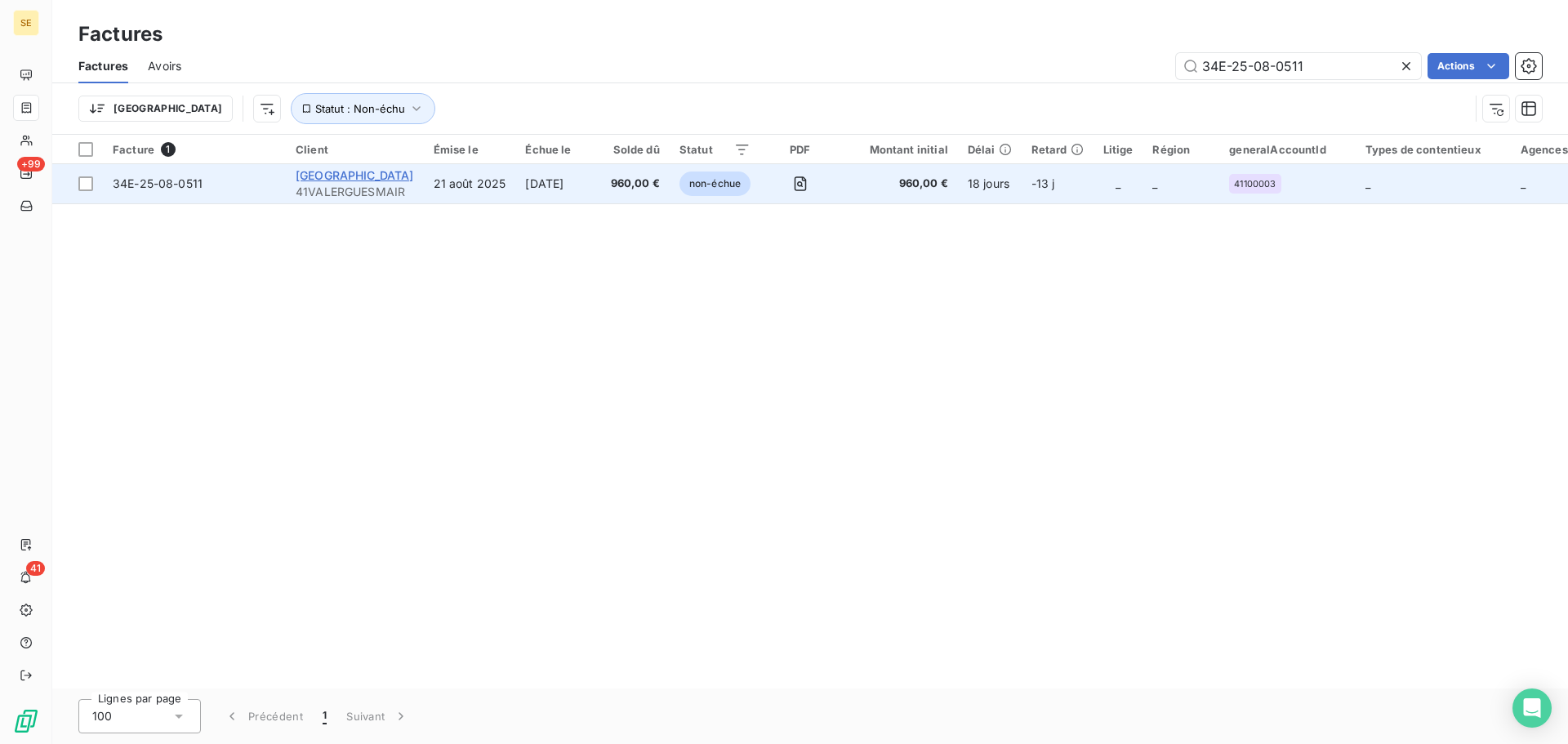
click at [389, 178] on span "[GEOGRAPHIC_DATA]" at bounding box center [355, 175] width 118 height 14
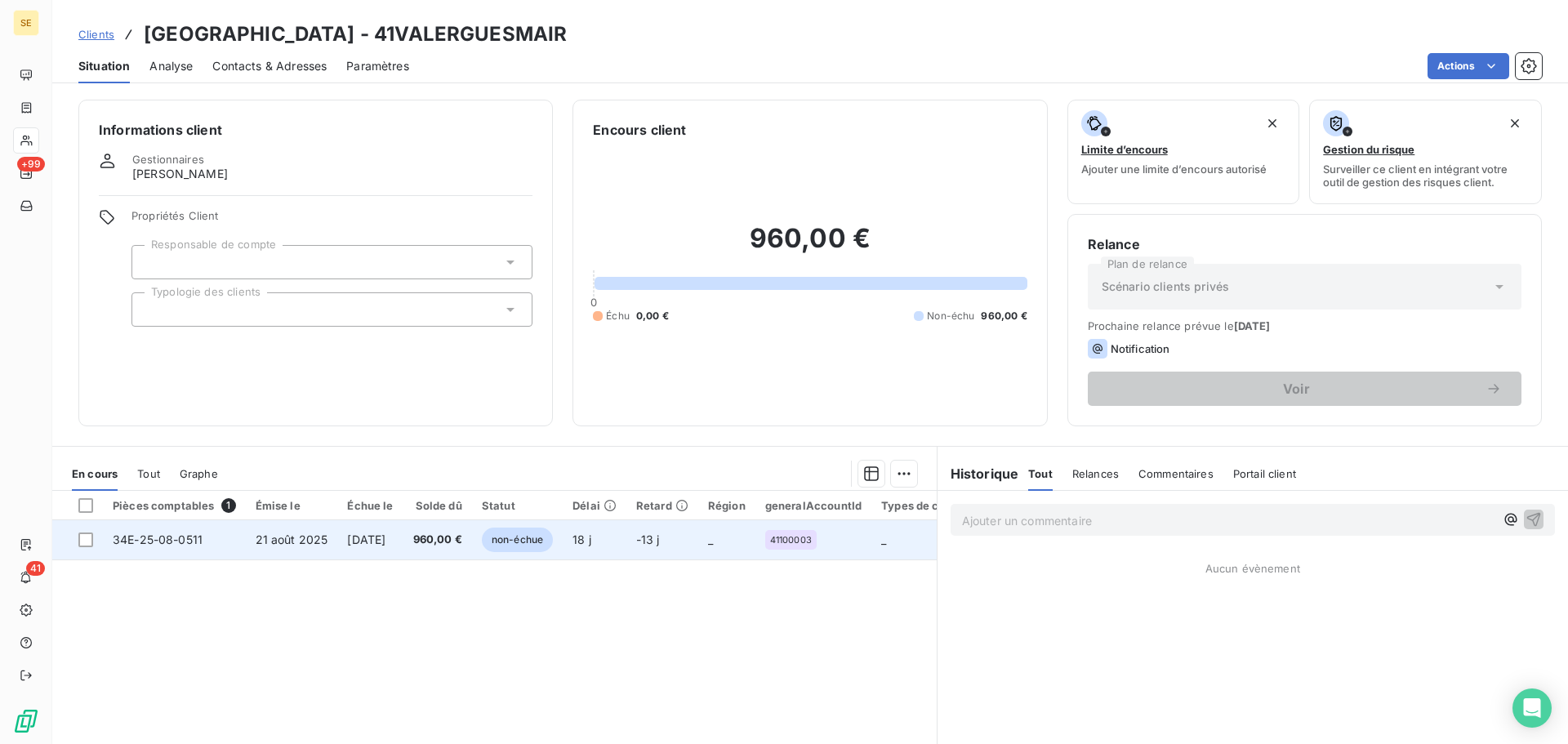
click at [154, 538] on span "34E-25-08-0511" at bounding box center [157, 539] width 90 height 14
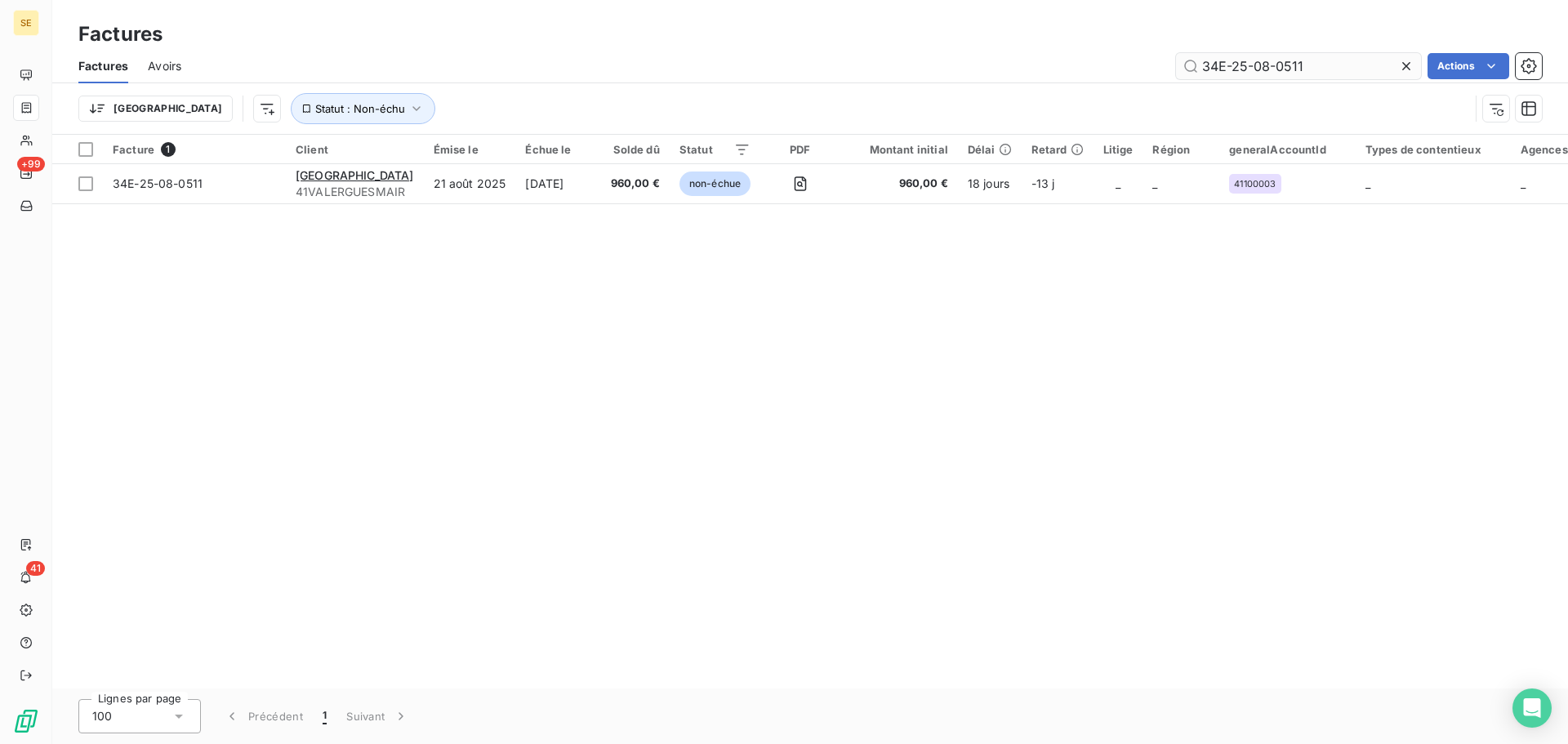
click at [1352, 62] on input "34E-25-08-0511" at bounding box center [1298, 66] width 245 height 26
click at [1309, 66] on input "34E-25-08-0511" at bounding box center [1298, 66] width 245 height 26
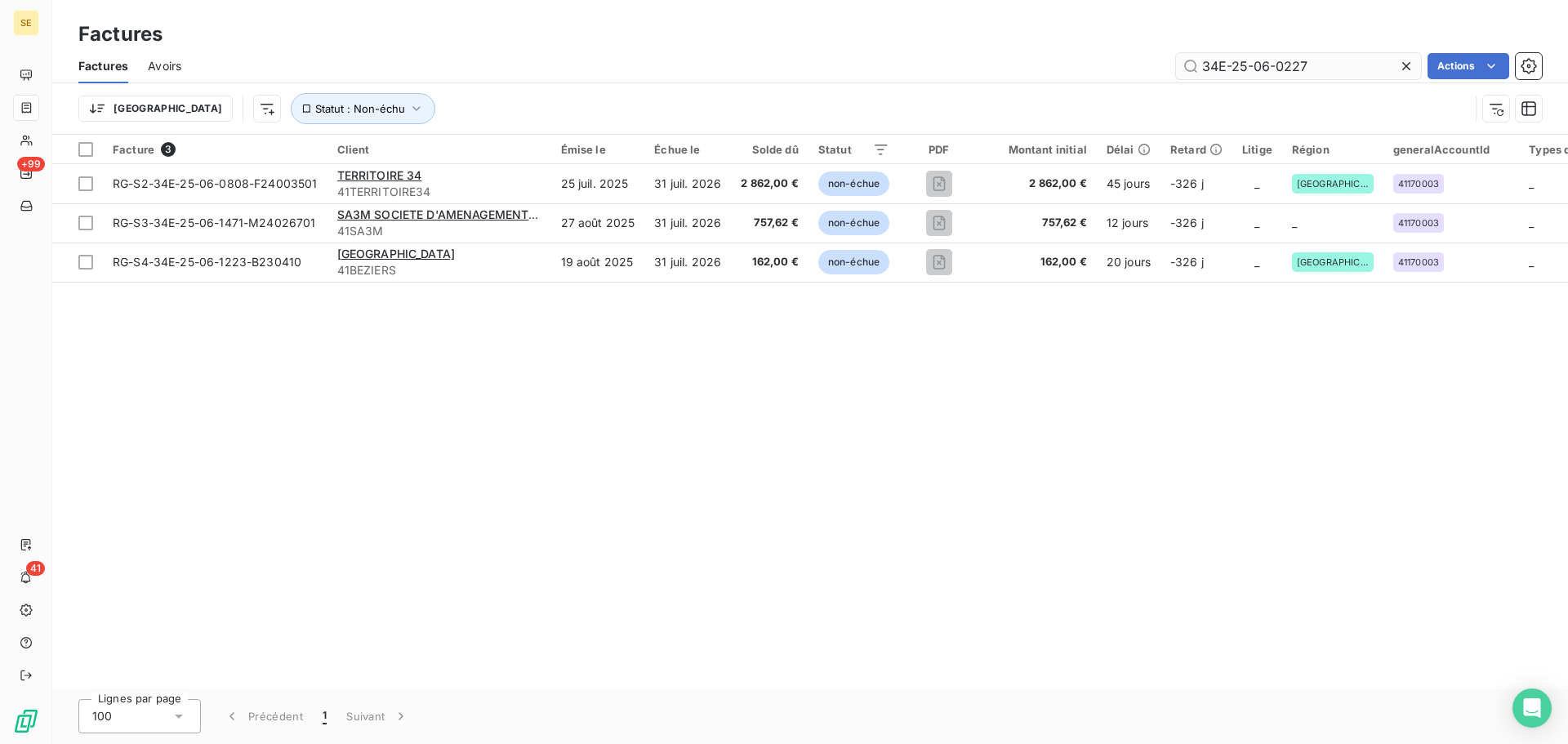
type input "34E-25-06-0227"
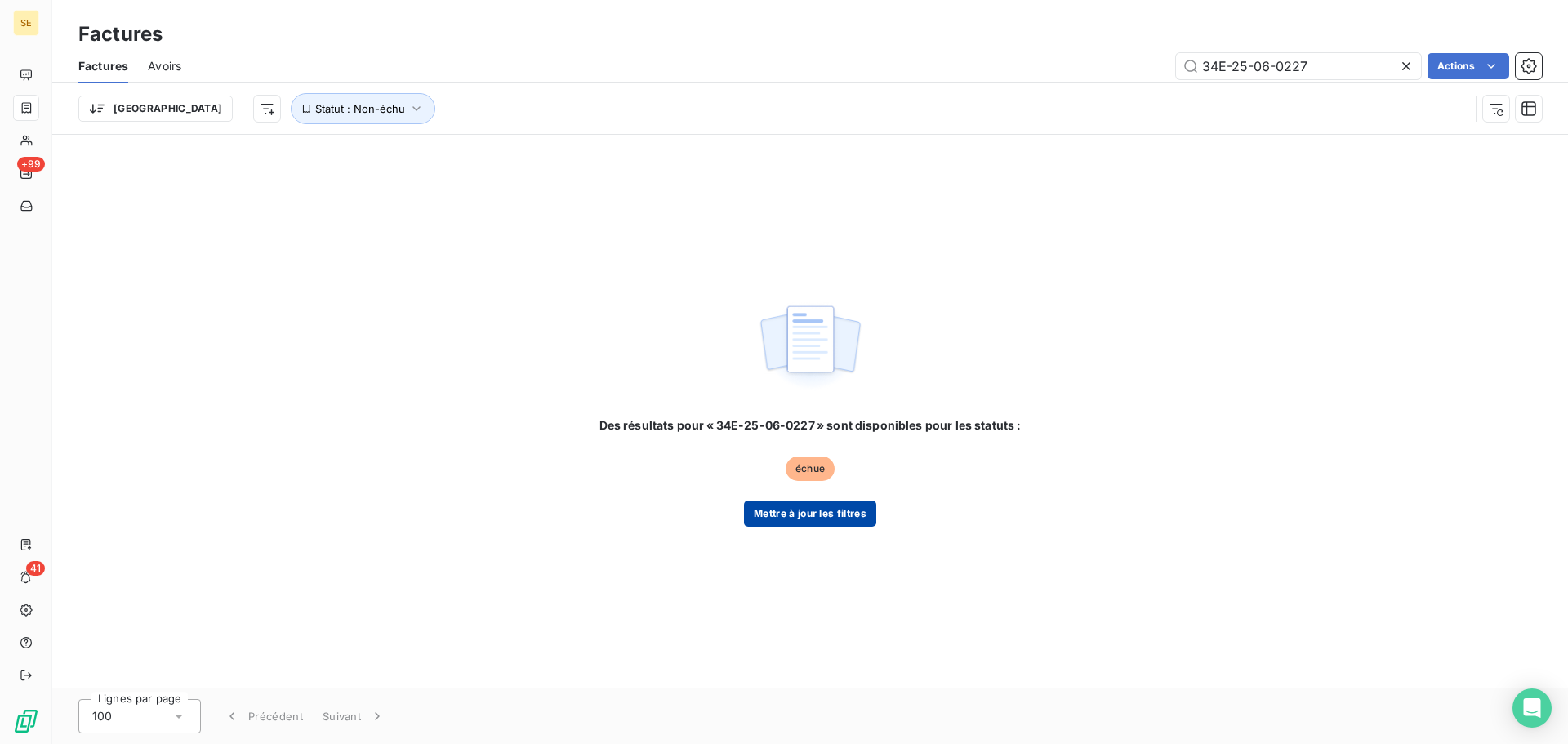
click at [820, 515] on button "Mettre à jour les filtres" at bounding box center [809, 514] width 132 height 26
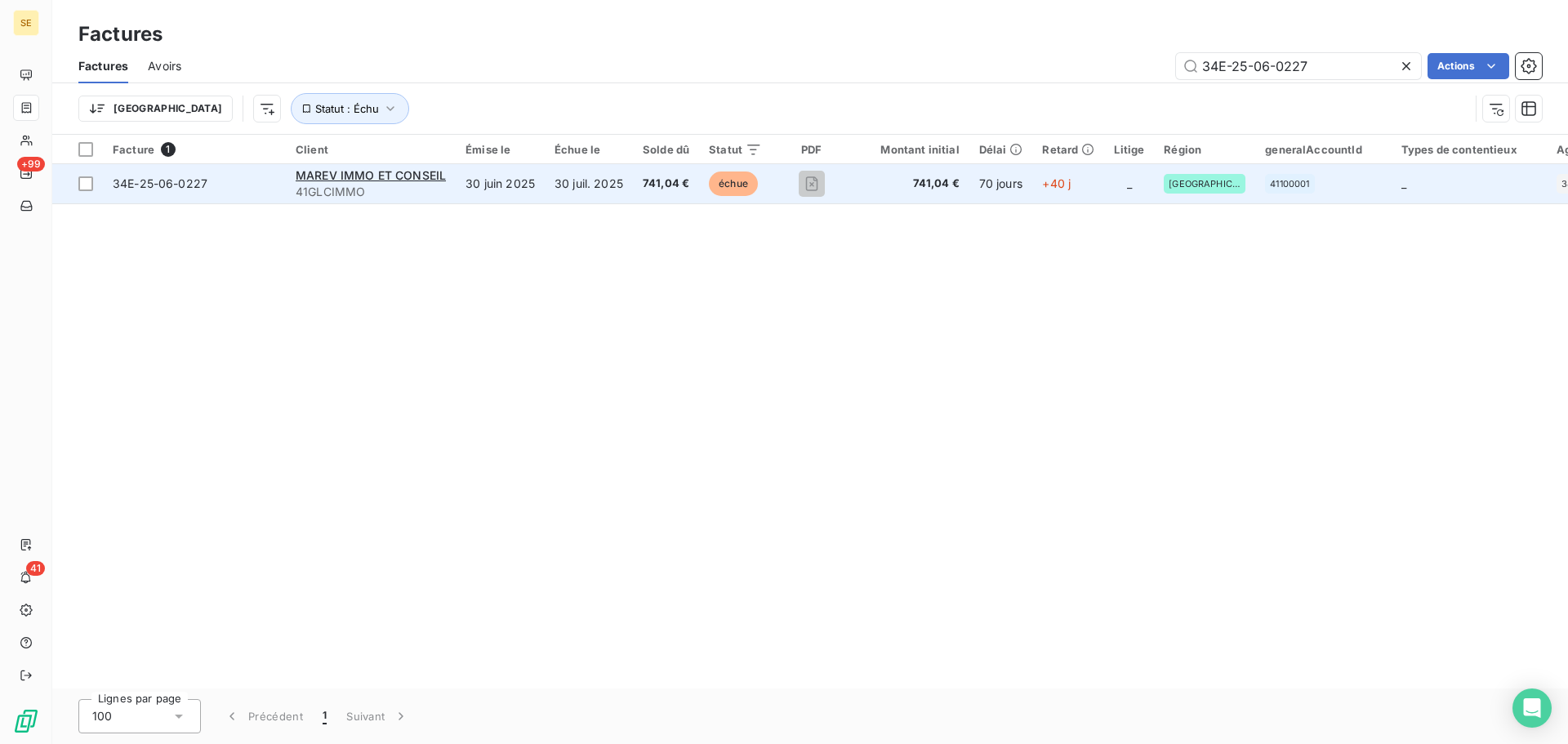
click at [164, 191] on div "34E-25-06-0227" at bounding box center [160, 184] width 95 height 17
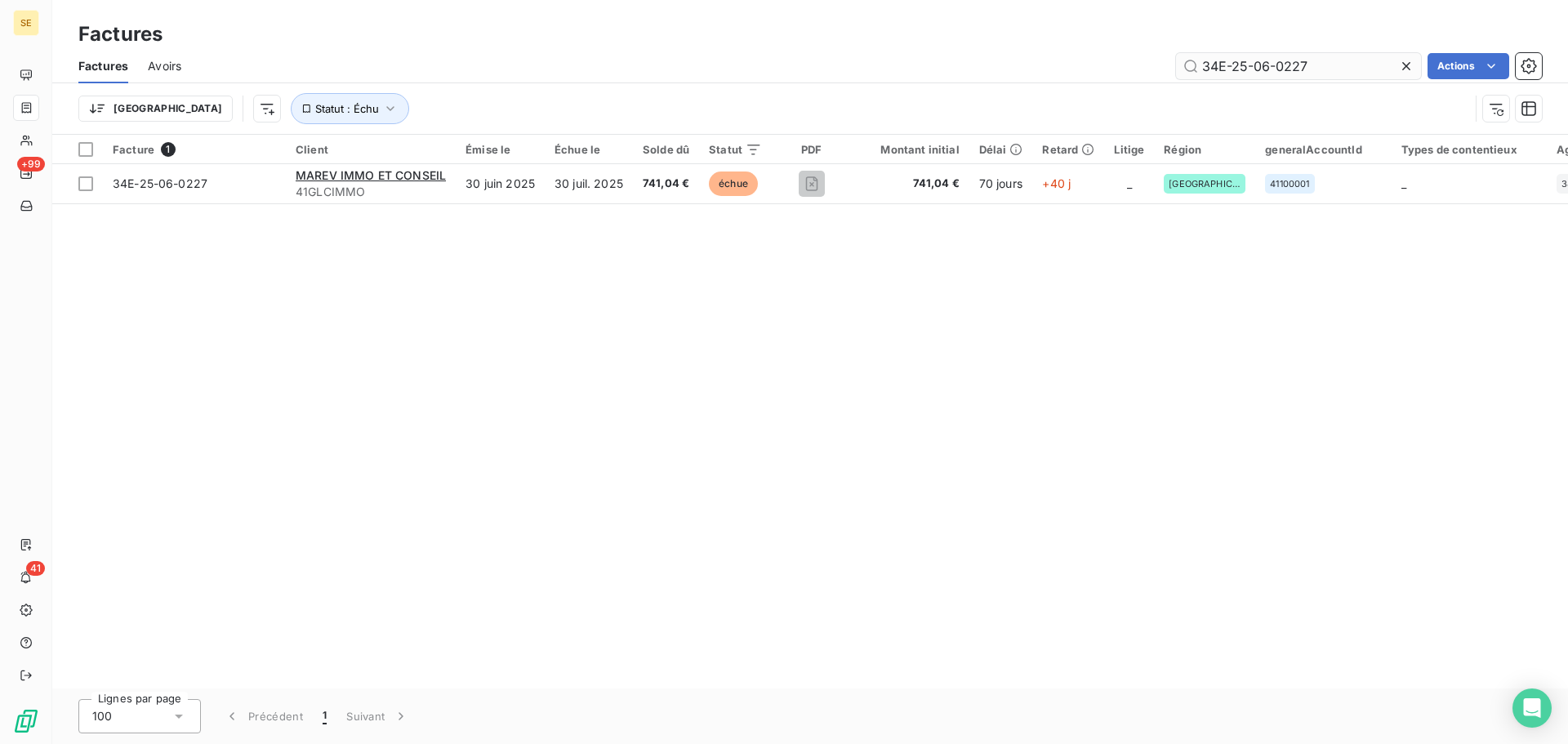
click at [1318, 67] on input "34E-25-06-0227" at bounding box center [1298, 66] width 245 height 26
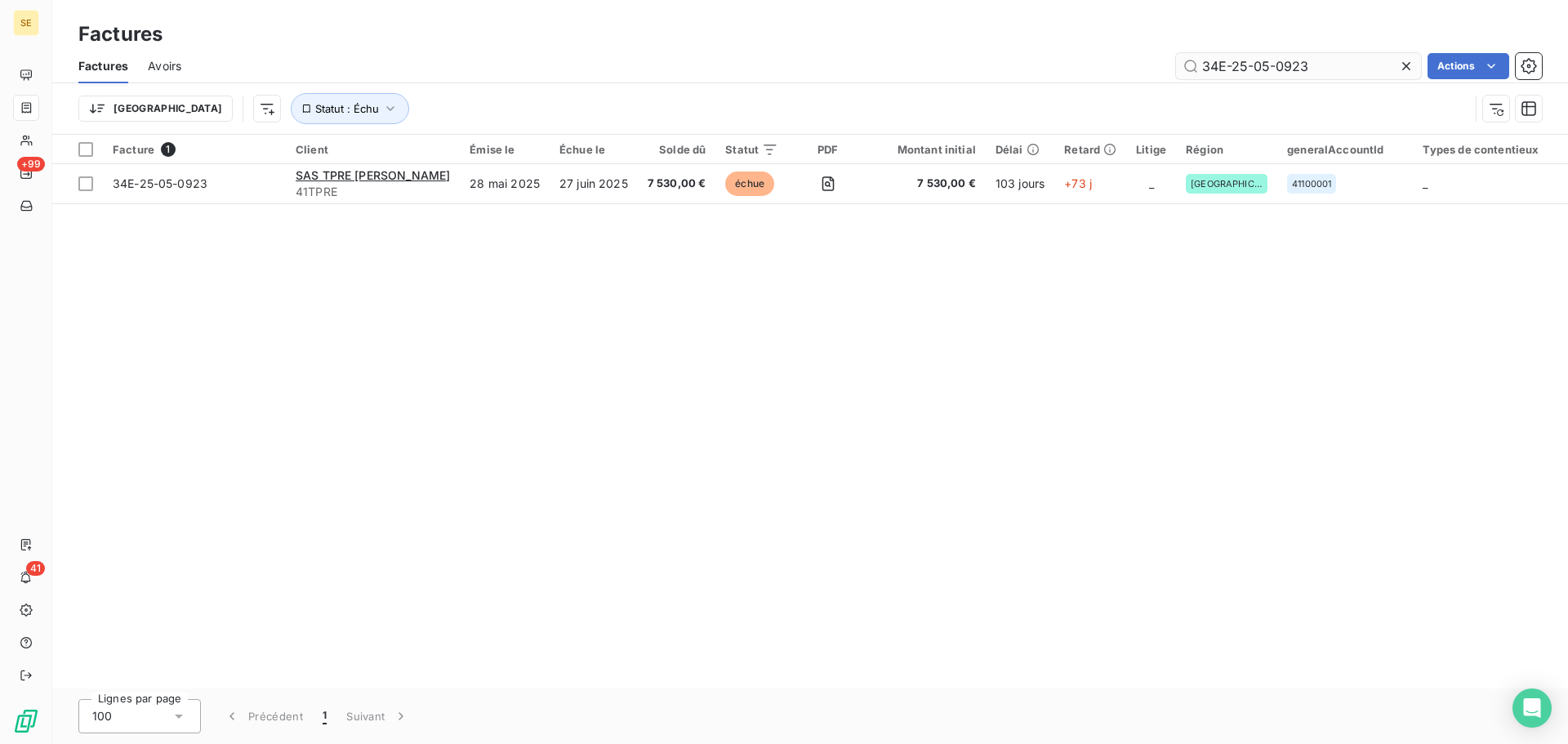
type input "34E-25-05-0923"
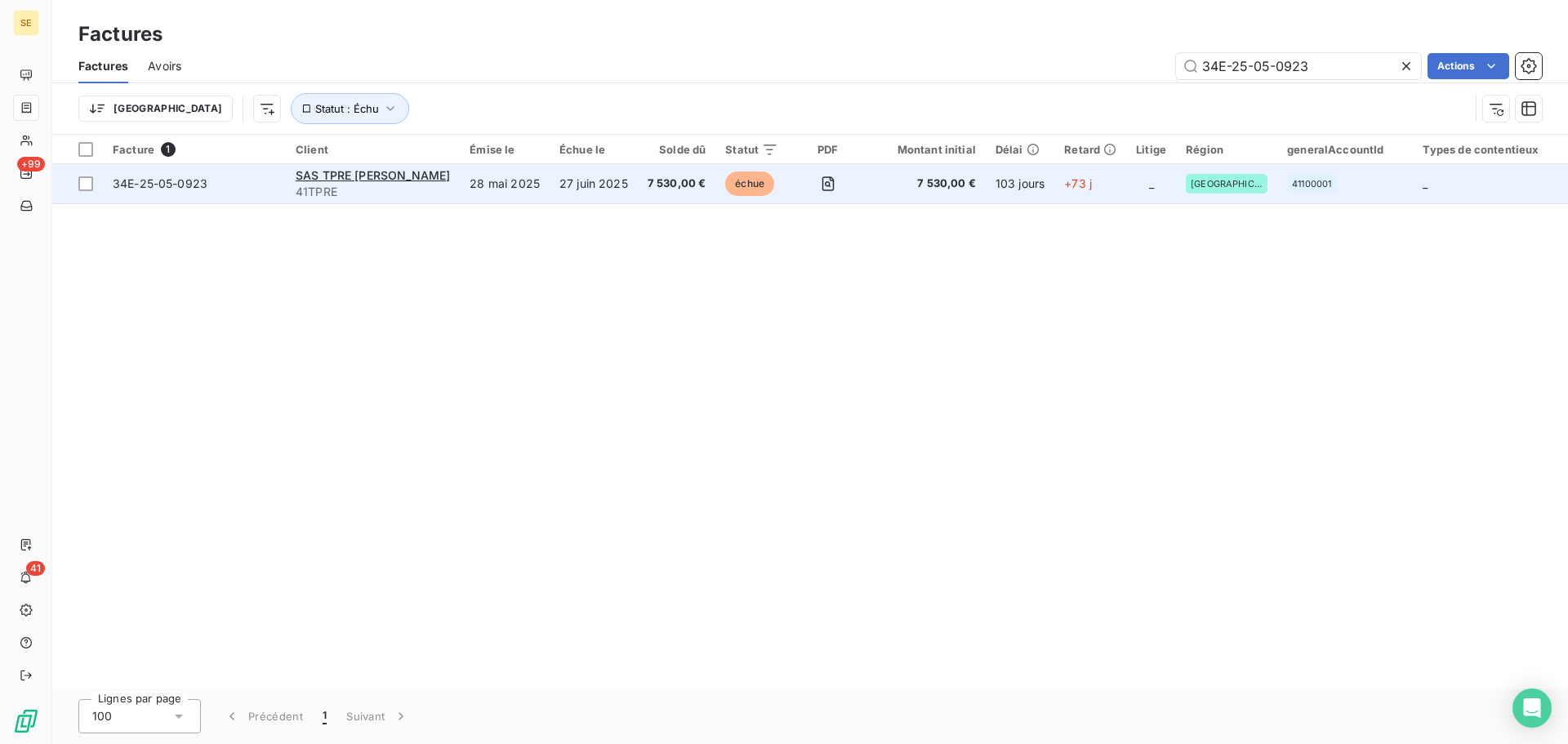
click at [186, 187] on span "34E-25-05-0923" at bounding box center [160, 183] width 95 height 14
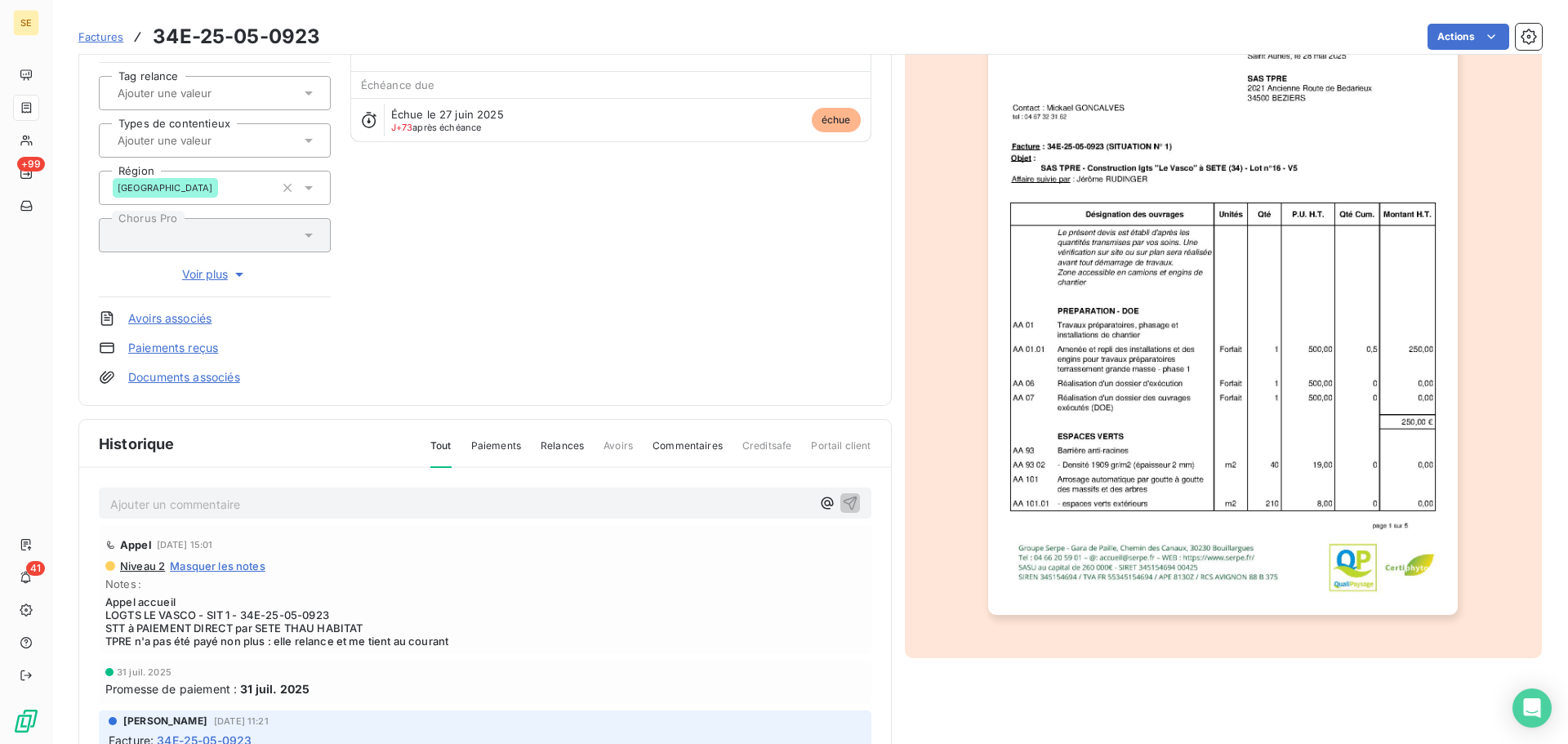
scroll to position [238, 0]
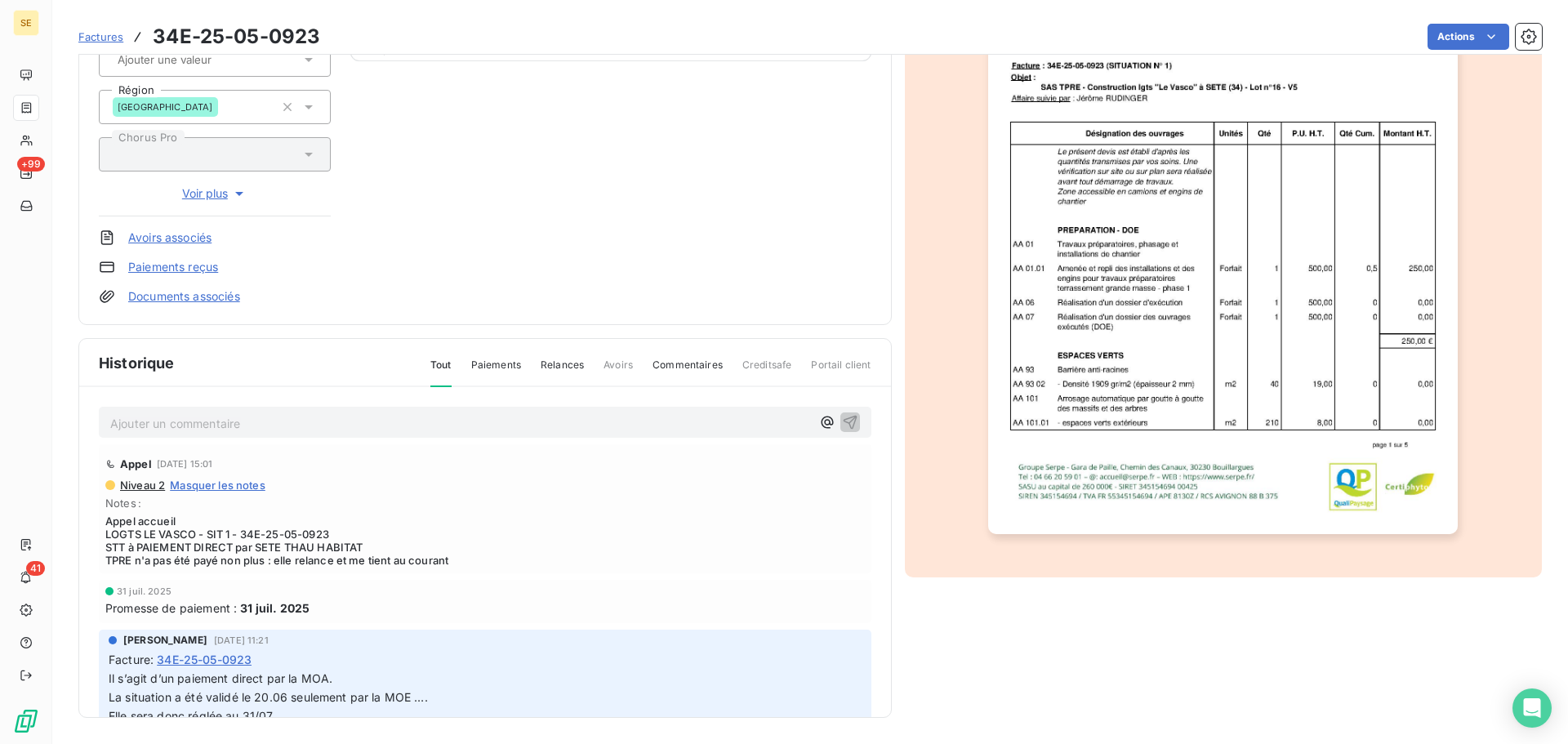
click at [1261, 384] on img "button" at bounding box center [1222, 201] width 469 height 665
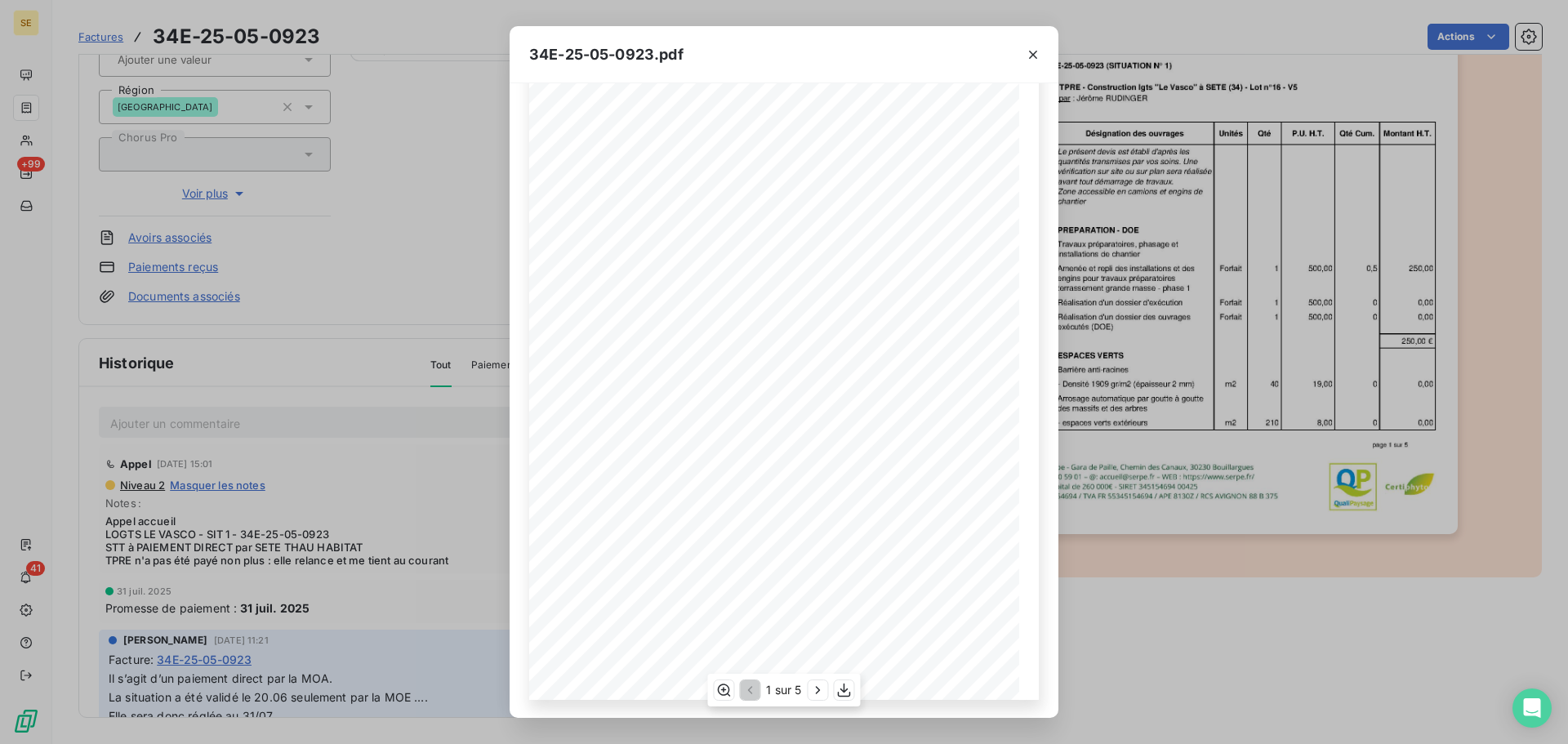
scroll to position [97, 0]
click at [817, 688] on icon "button" at bounding box center [818, 690] width 4 height 7
click at [817, 688] on icon "button" at bounding box center [820, 690] width 17 height 17
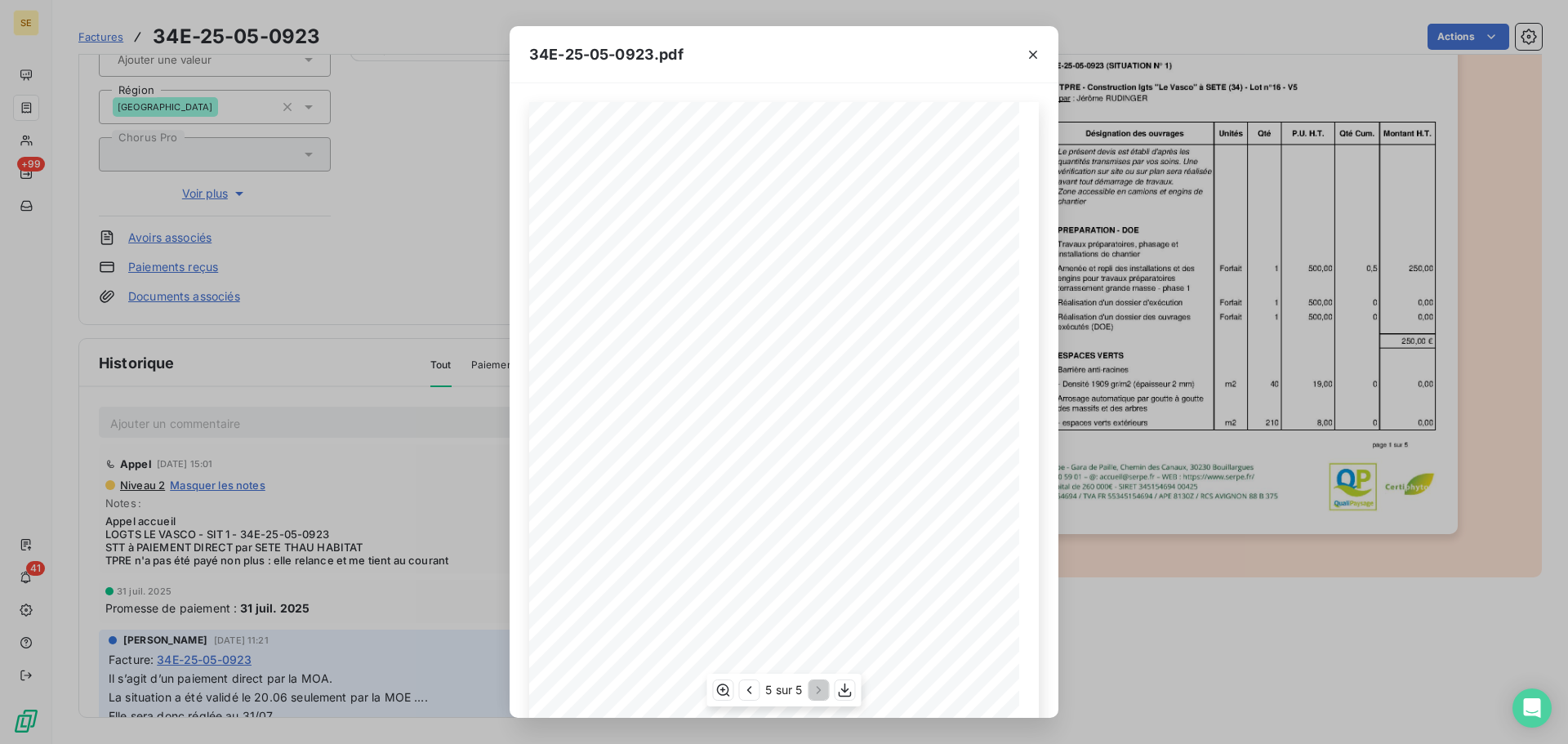
scroll to position [0, 0]
click at [1029, 55] on icon "button" at bounding box center [1033, 55] width 17 height 17
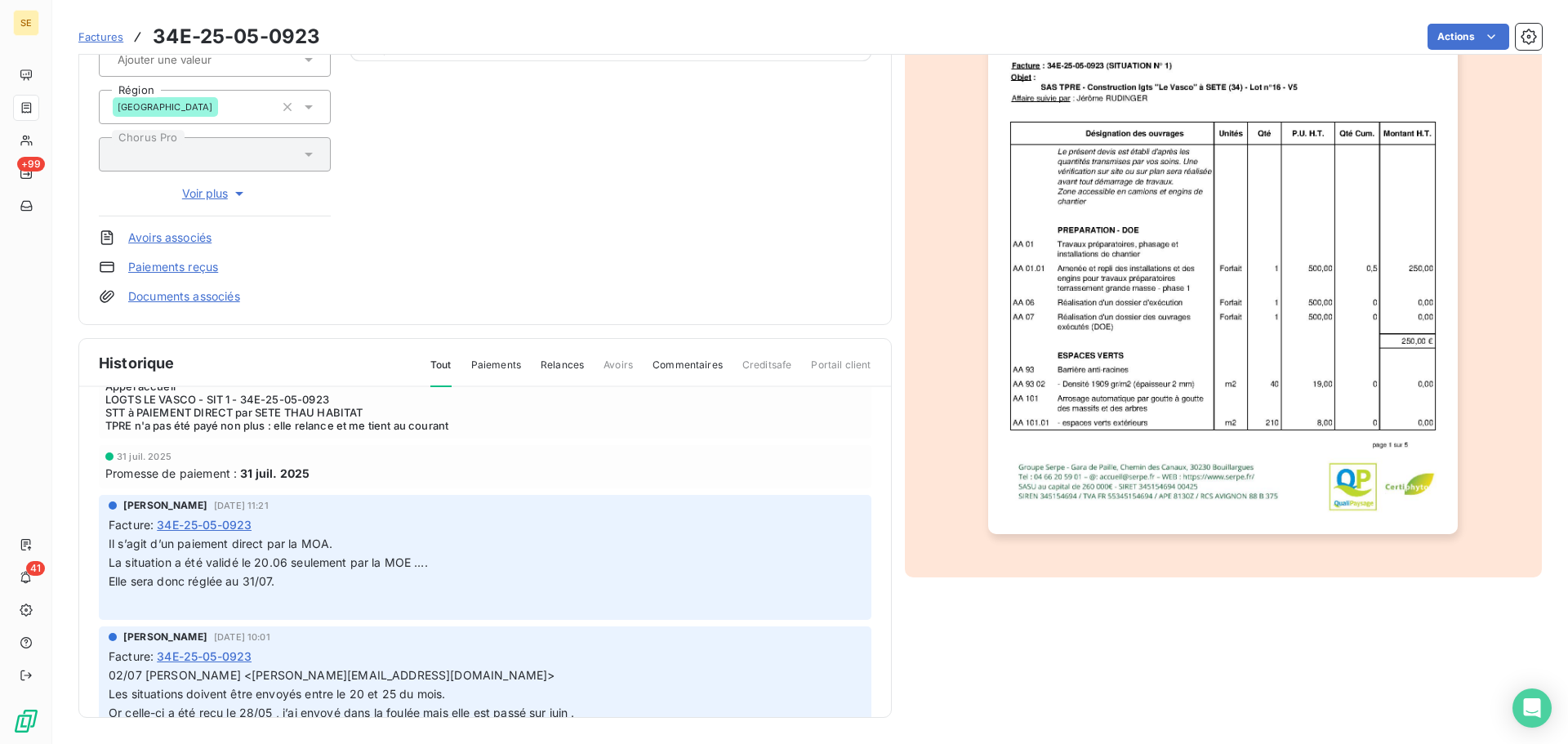
scroll to position [164, 0]
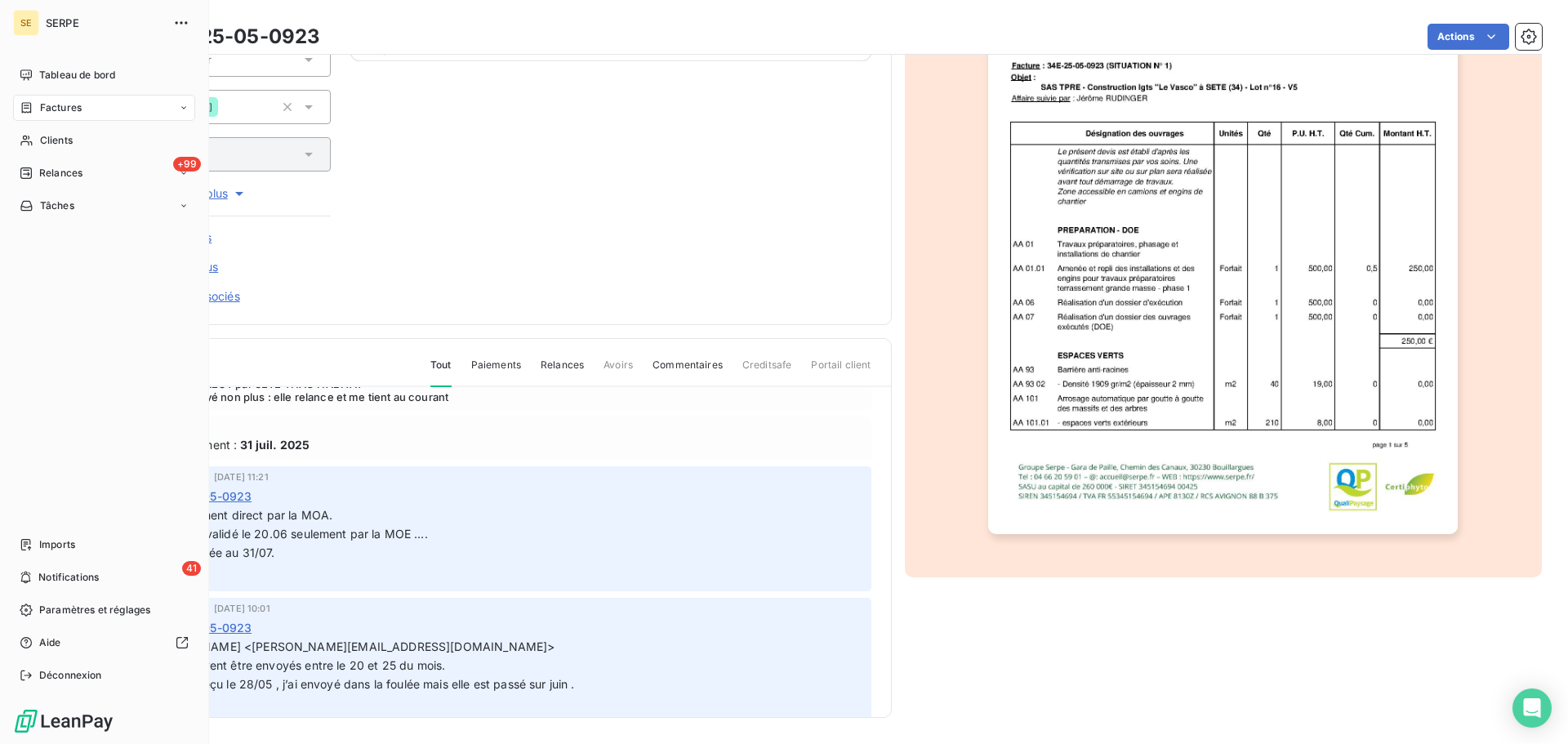
click at [53, 105] on span "Factures" at bounding box center [60, 108] width 42 height 15
click at [51, 107] on span "Factures" at bounding box center [60, 108] width 42 height 15
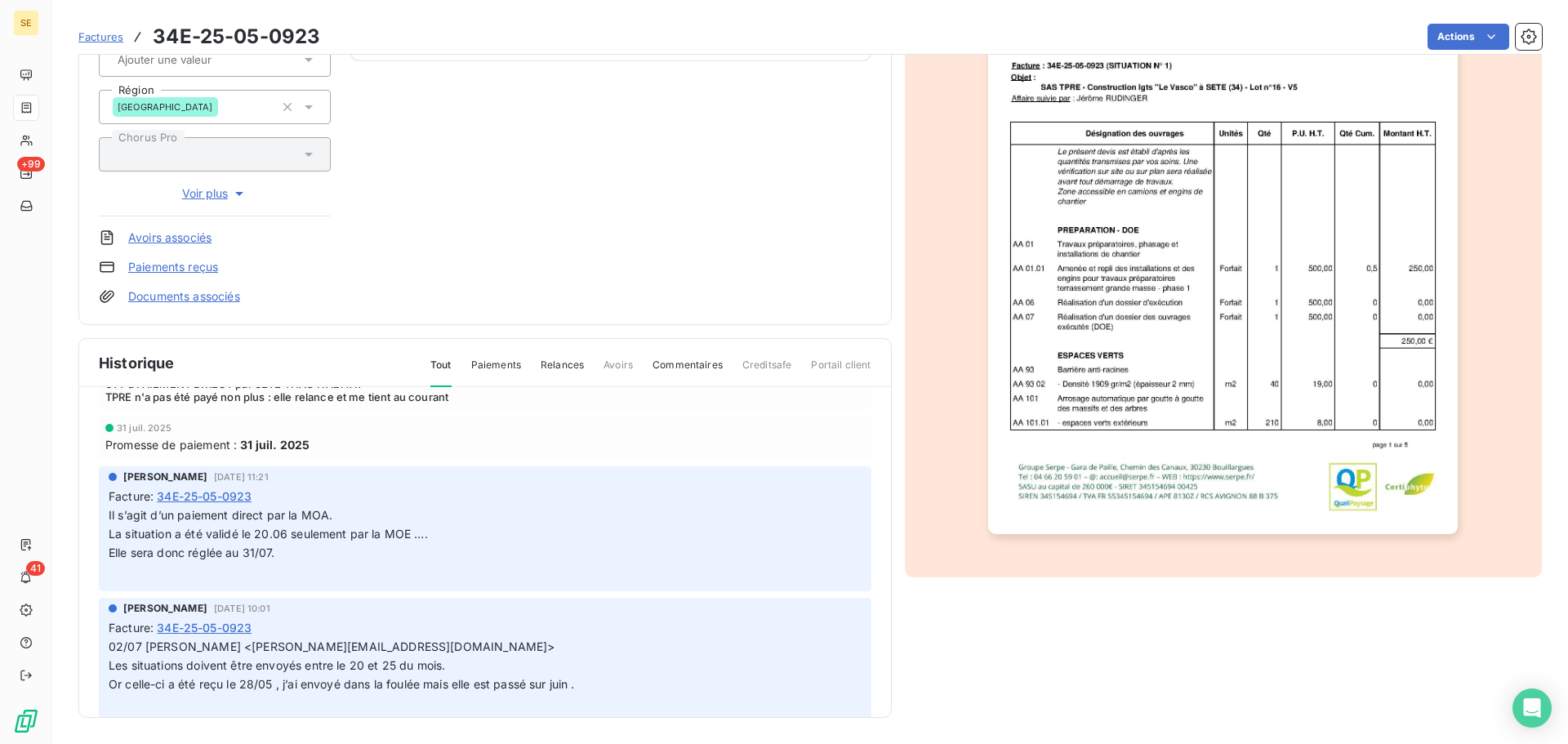
scroll to position [0, 0]
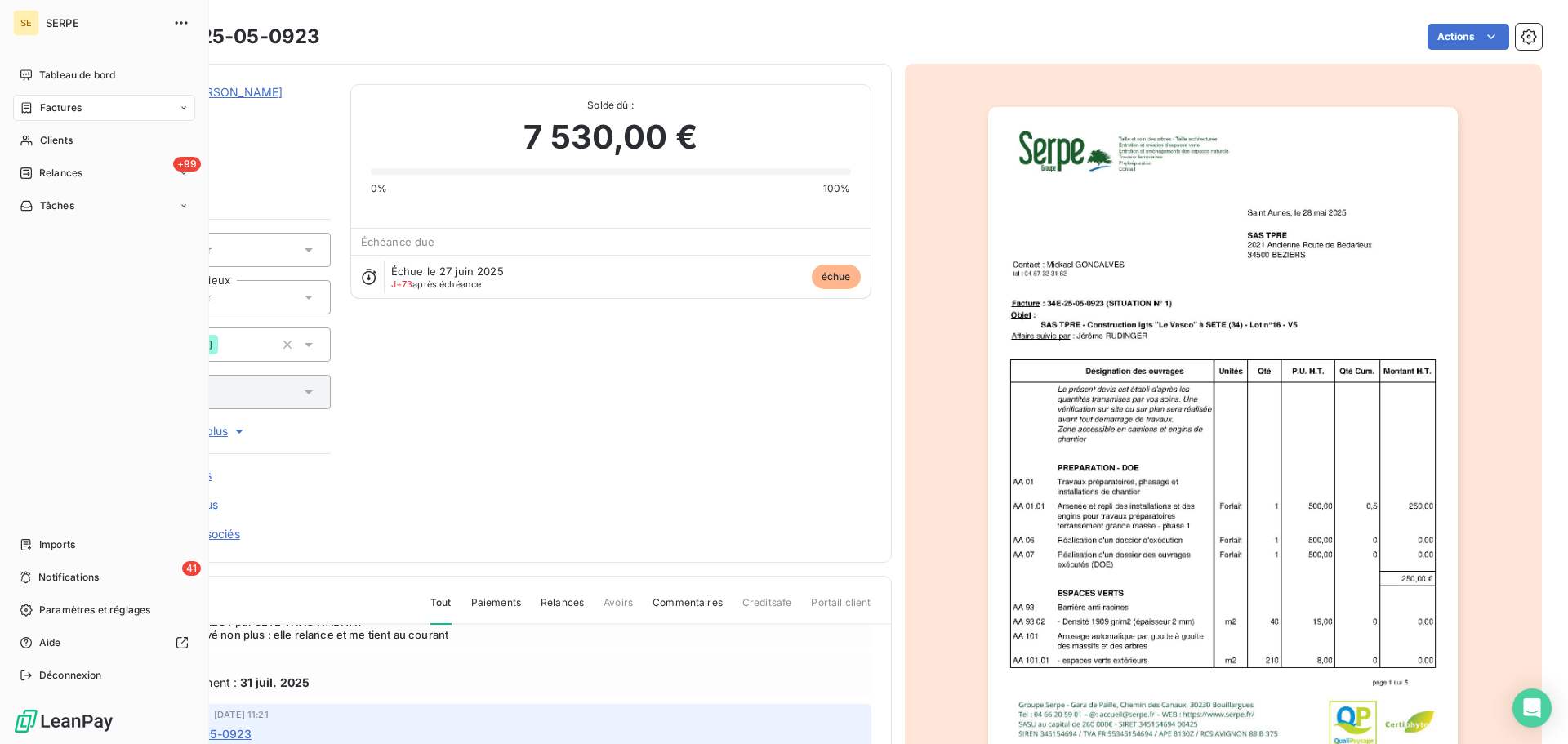
click at [67, 104] on span "Factures" at bounding box center [60, 108] width 42 height 15
click at [45, 78] on span "Tableau de bord" at bounding box center [77, 75] width 76 height 15
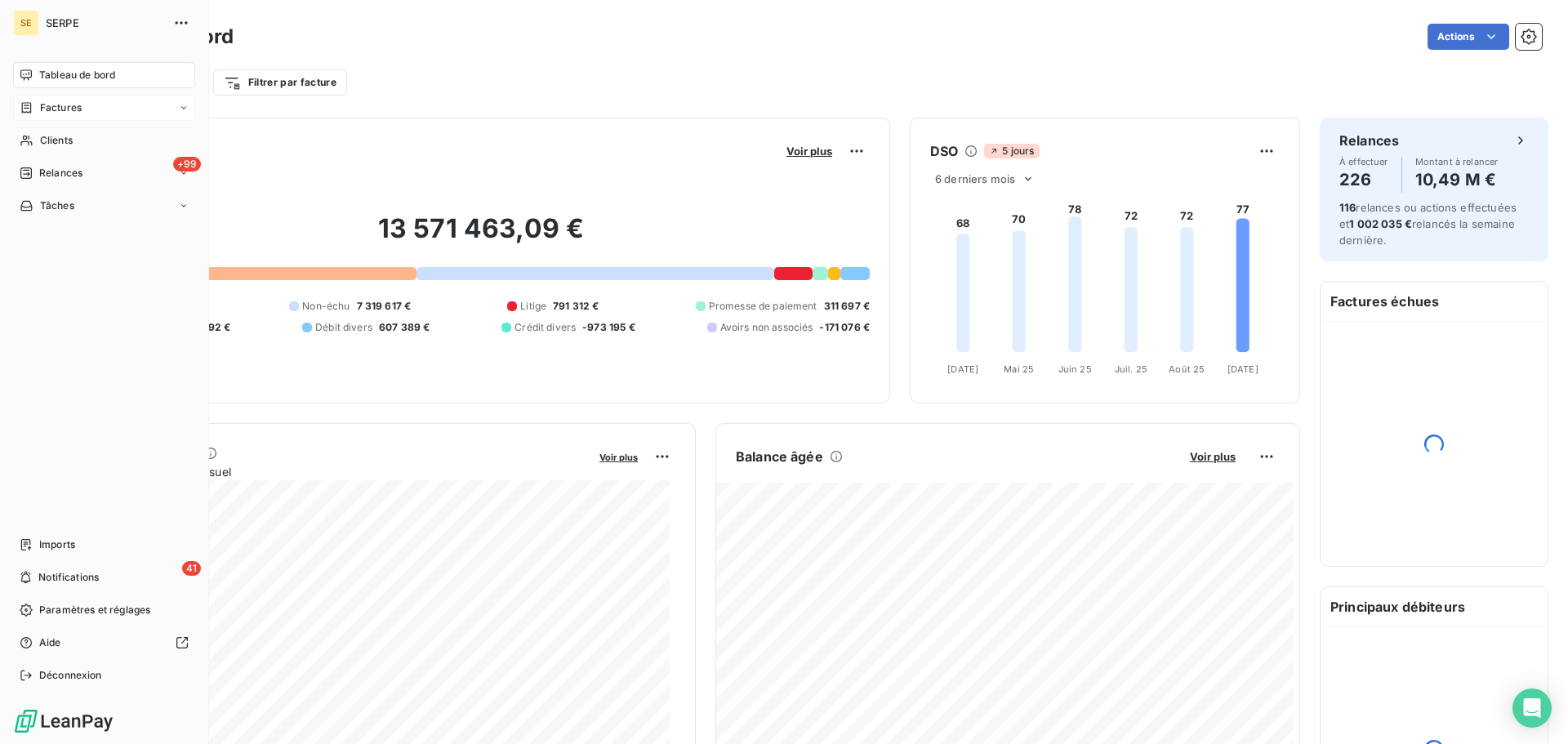
click at [74, 111] on span "Factures" at bounding box center [60, 108] width 42 height 15
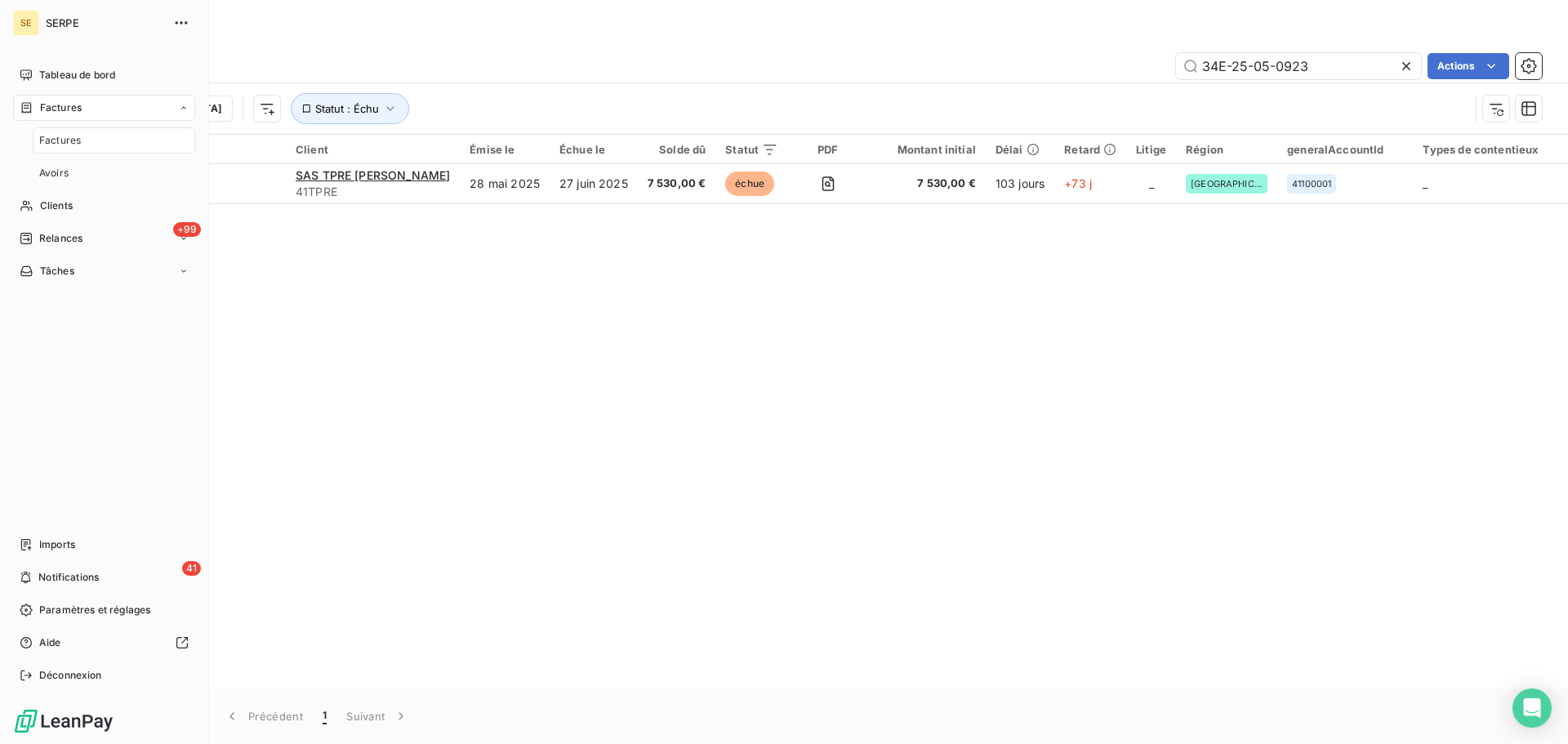
click at [67, 140] on span "Factures" at bounding box center [59, 140] width 42 height 15
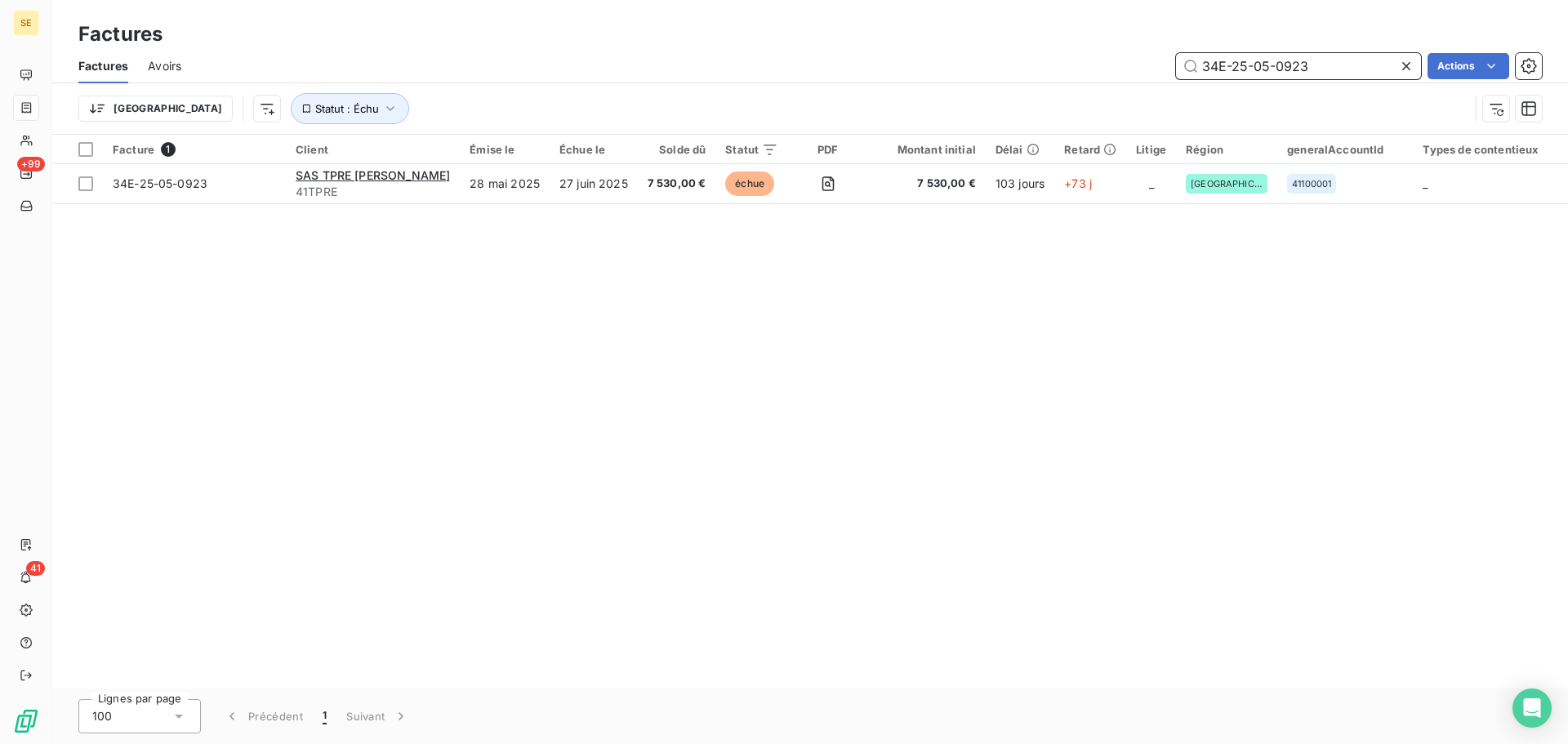
click at [1320, 66] on input "34E-25-05-0923" at bounding box center [1298, 66] width 245 height 26
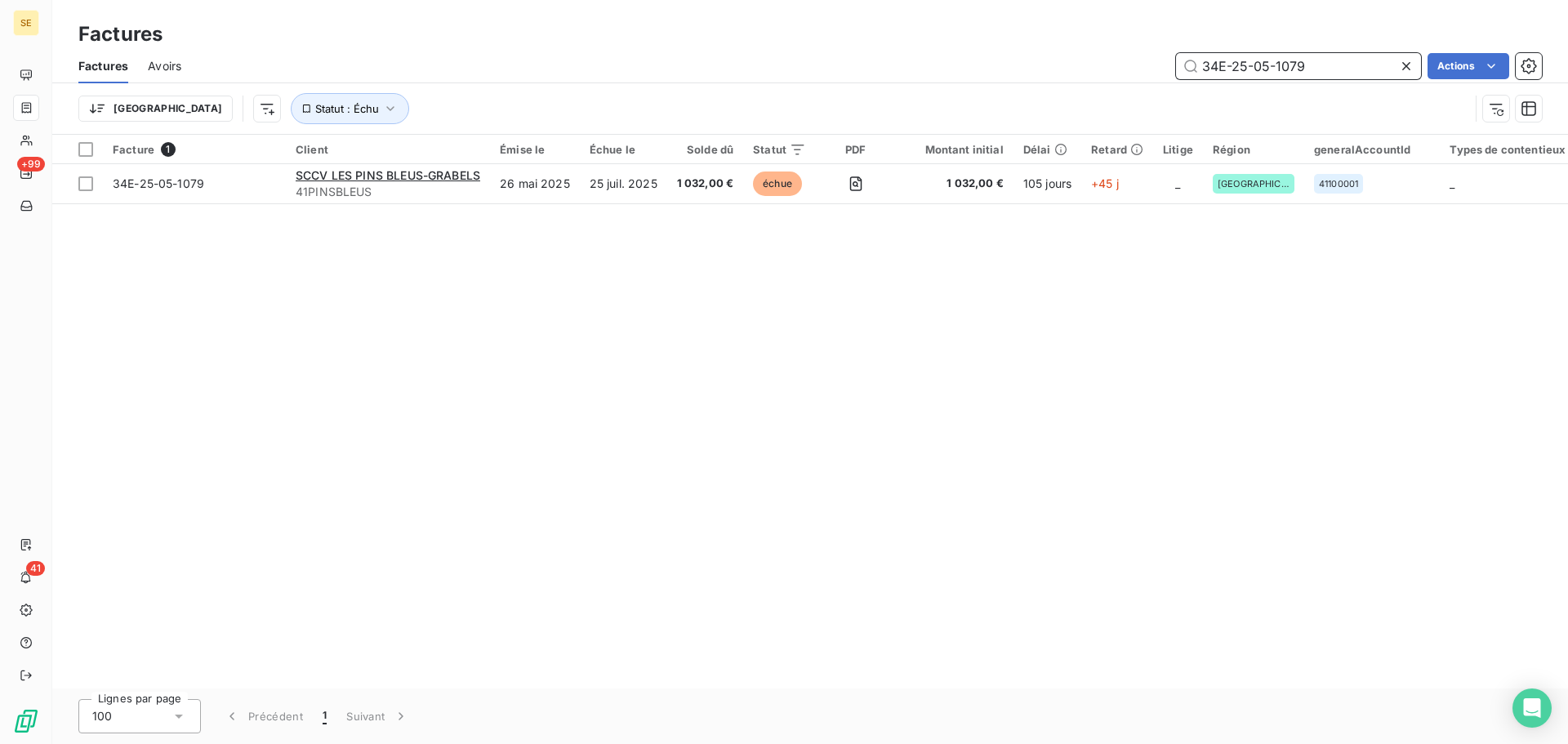
type input "34E-25-05-1079"
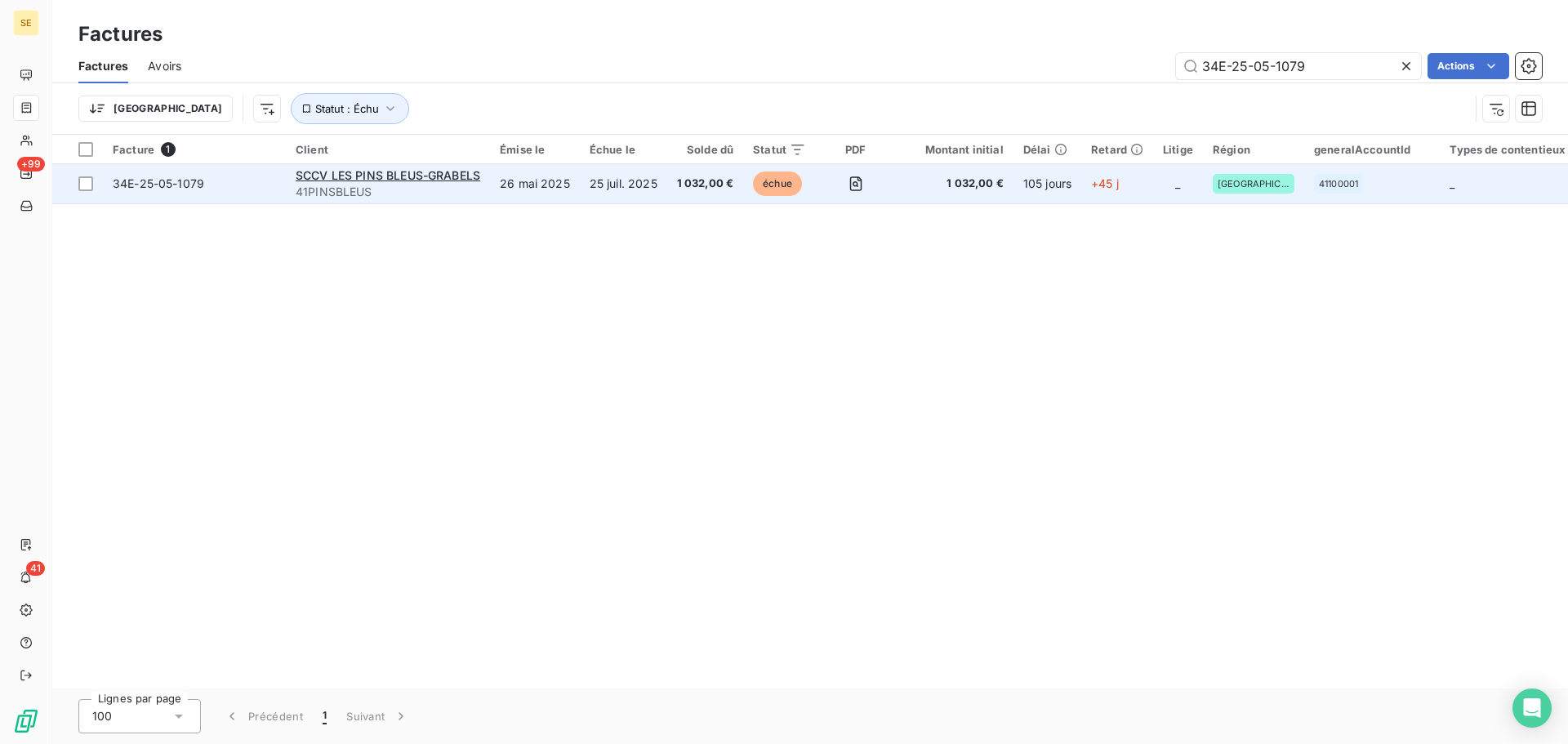
click at [179, 187] on span "34E-25-05-1079" at bounding box center [158, 183] width 91 height 14
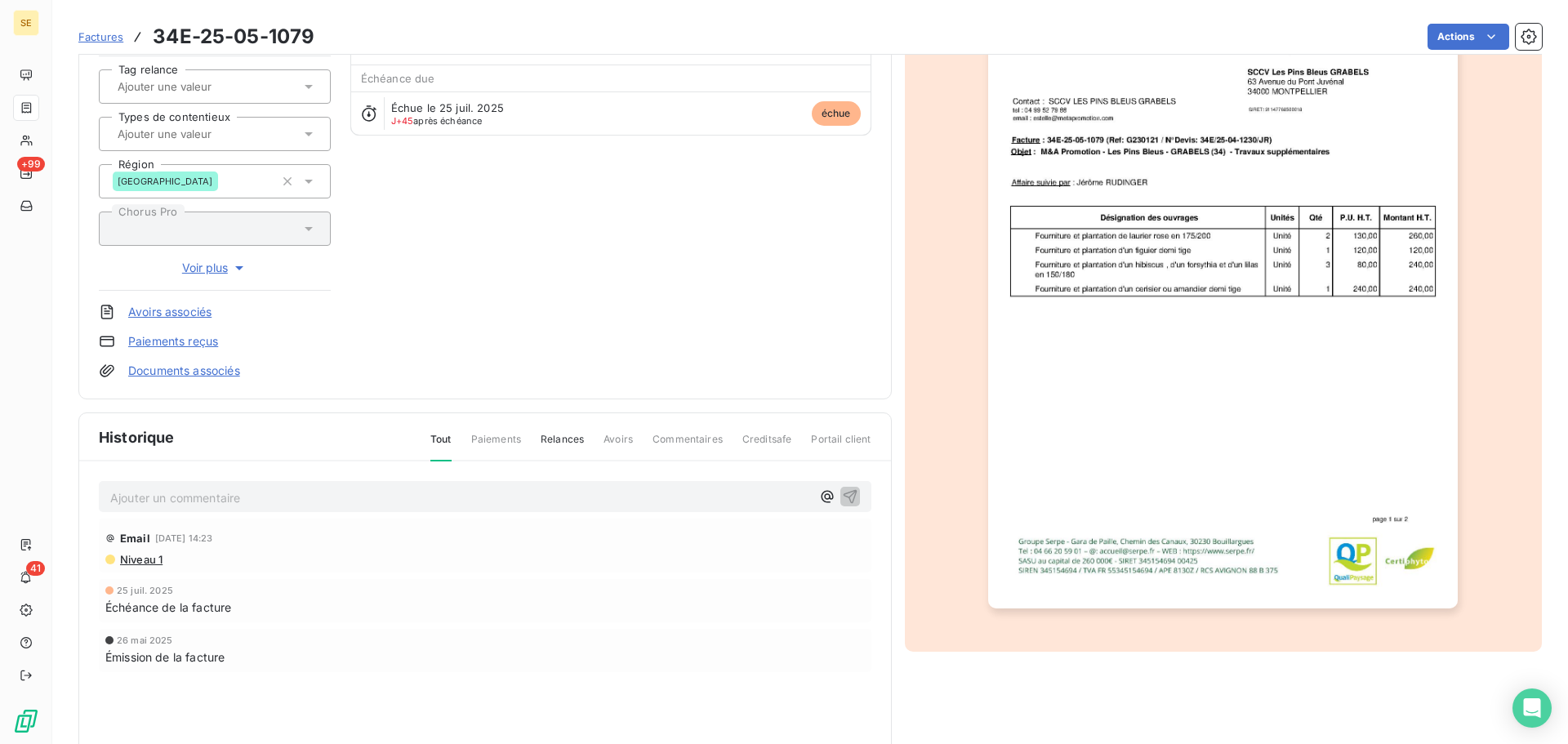
scroll to position [82, 0]
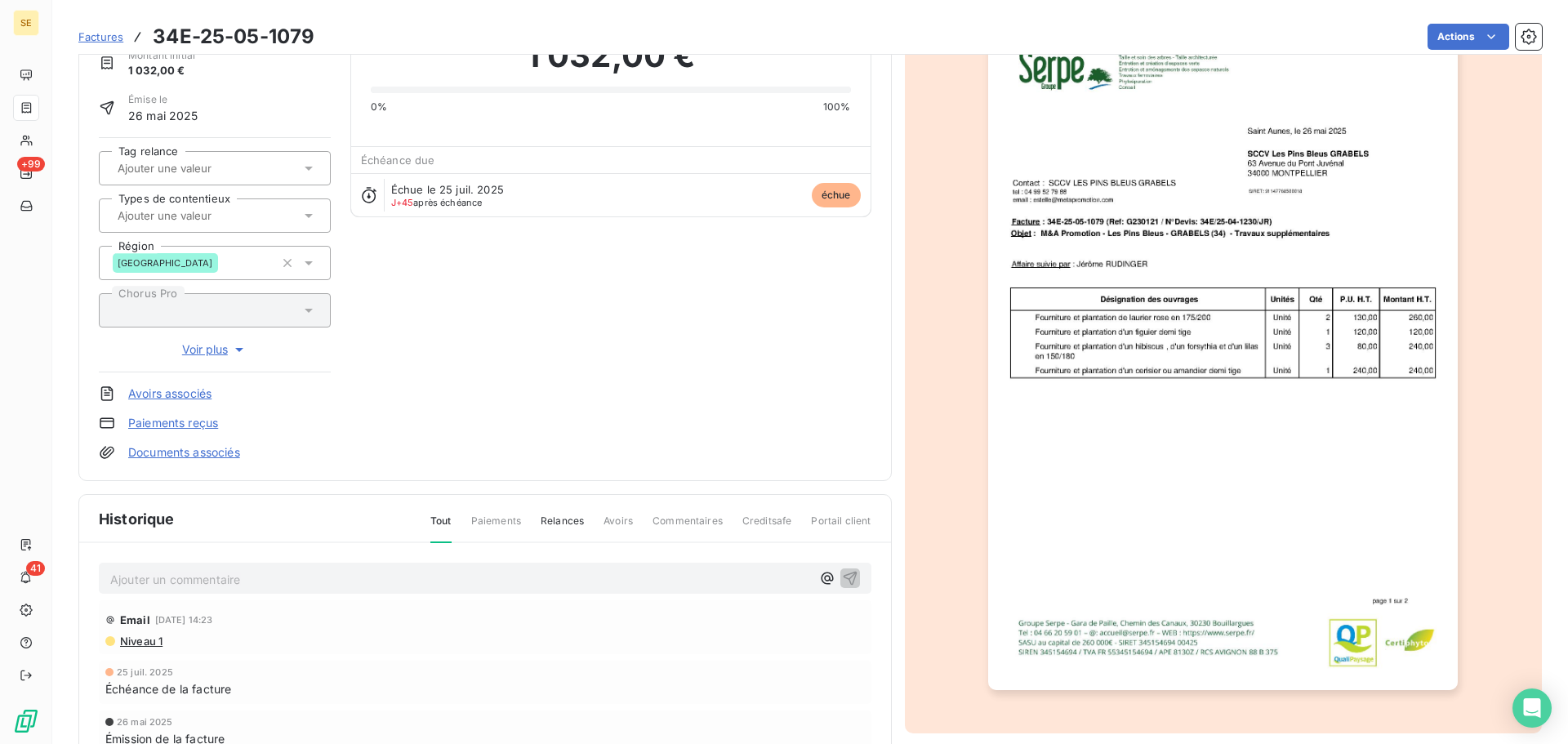
click at [1076, 363] on img "button" at bounding box center [1222, 357] width 469 height 665
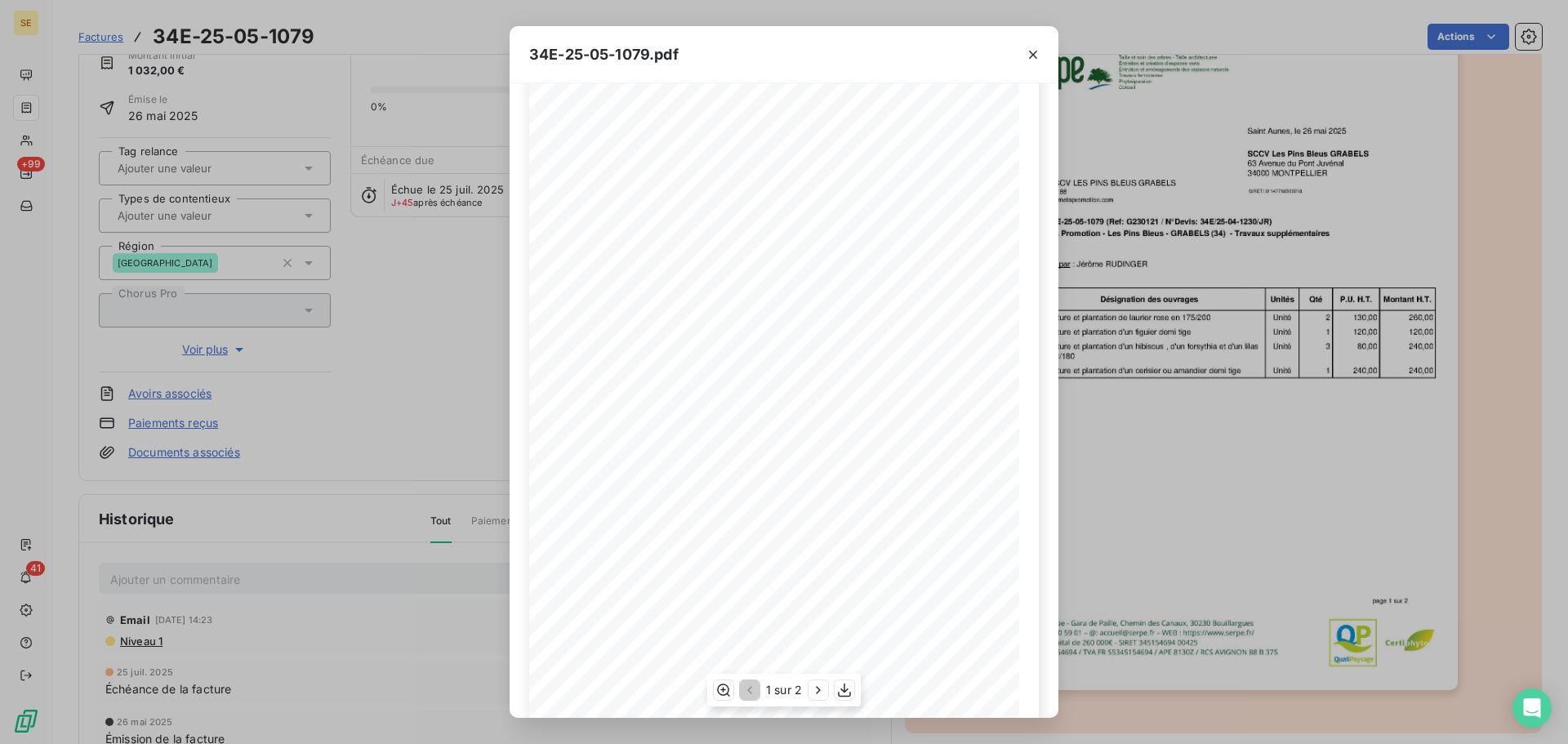
scroll to position [97, 0]
click at [814, 690] on icon "button" at bounding box center [819, 690] width 17 height 17
click at [1031, 58] on icon "button" at bounding box center [1033, 55] width 17 height 17
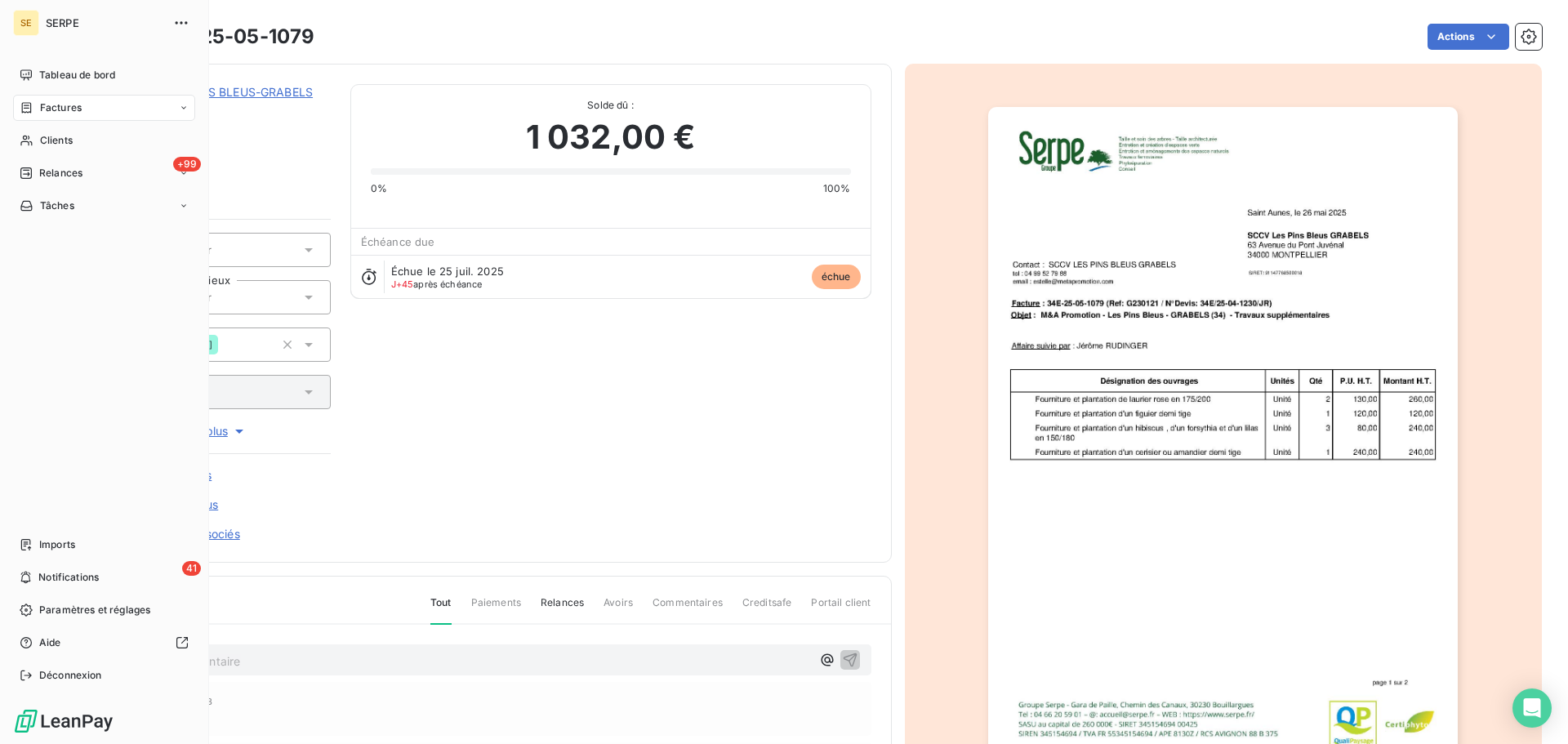
click at [174, 109] on div "Factures" at bounding box center [103, 108] width 182 height 26
click at [87, 142] on div "Factures" at bounding box center [114, 140] width 163 height 26
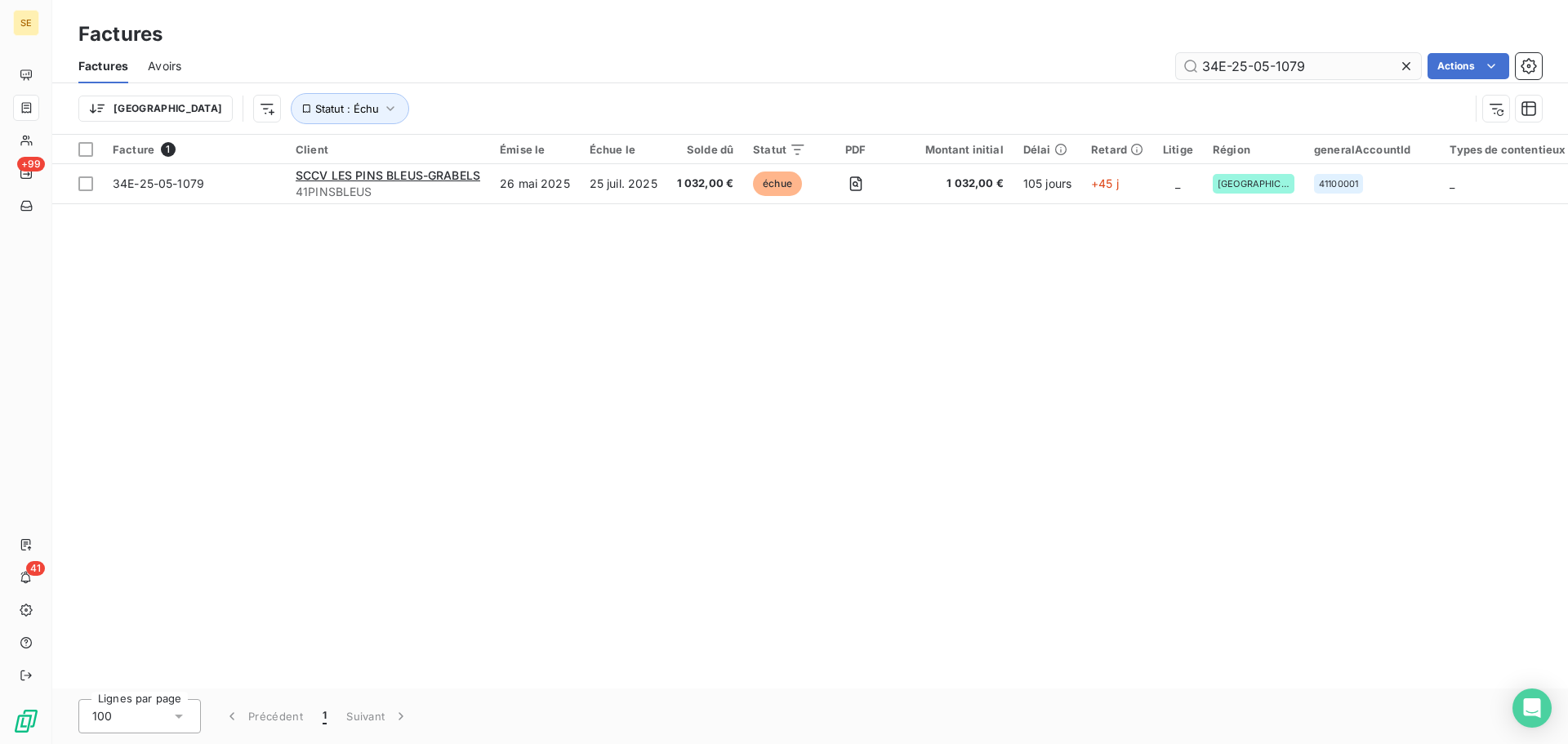
click at [1320, 60] on input "34E-25-05-1079" at bounding box center [1298, 66] width 245 height 26
type input "34E-25-06-1009"
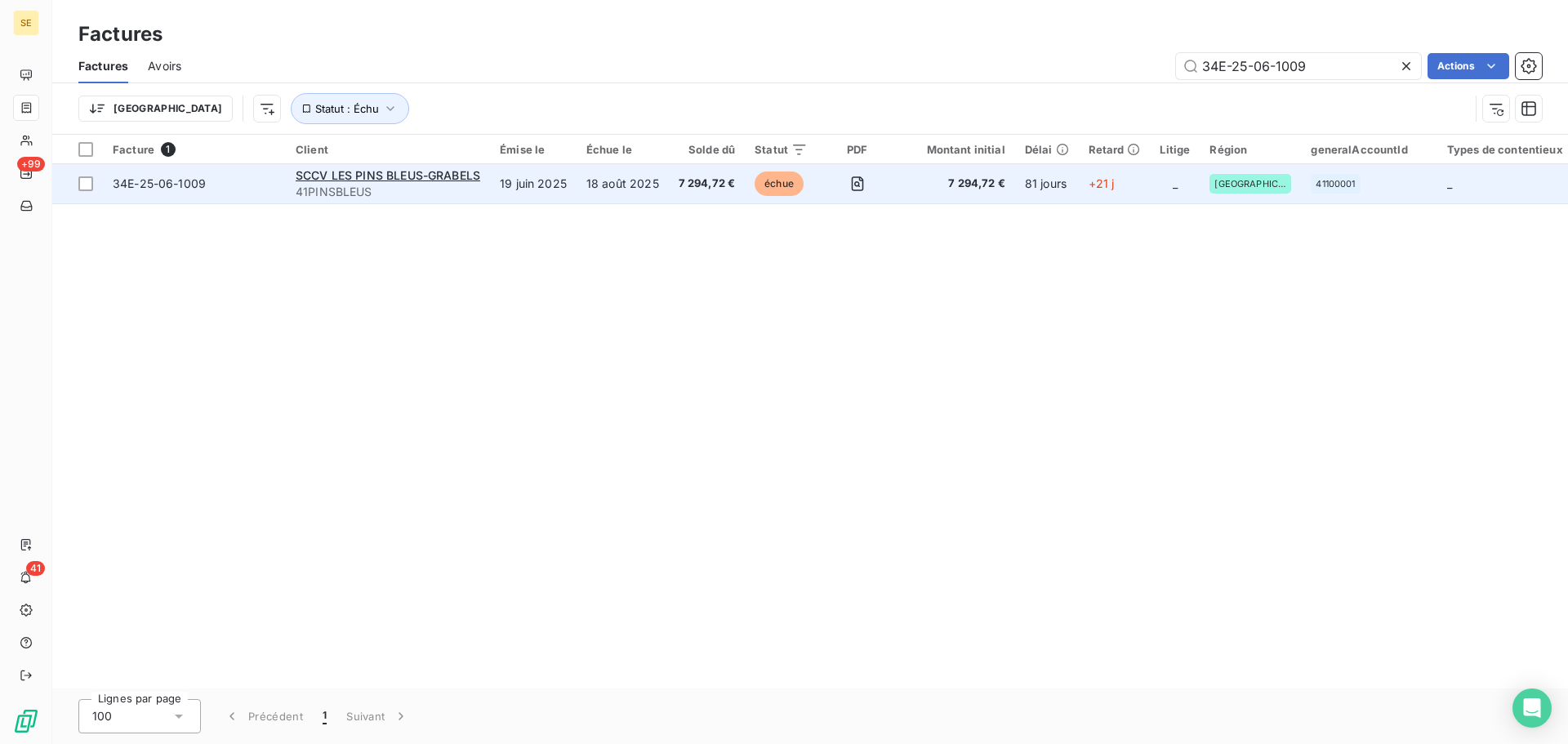
click at [155, 182] on span "34E-25-06-1009" at bounding box center [159, 183] width 93 height 14
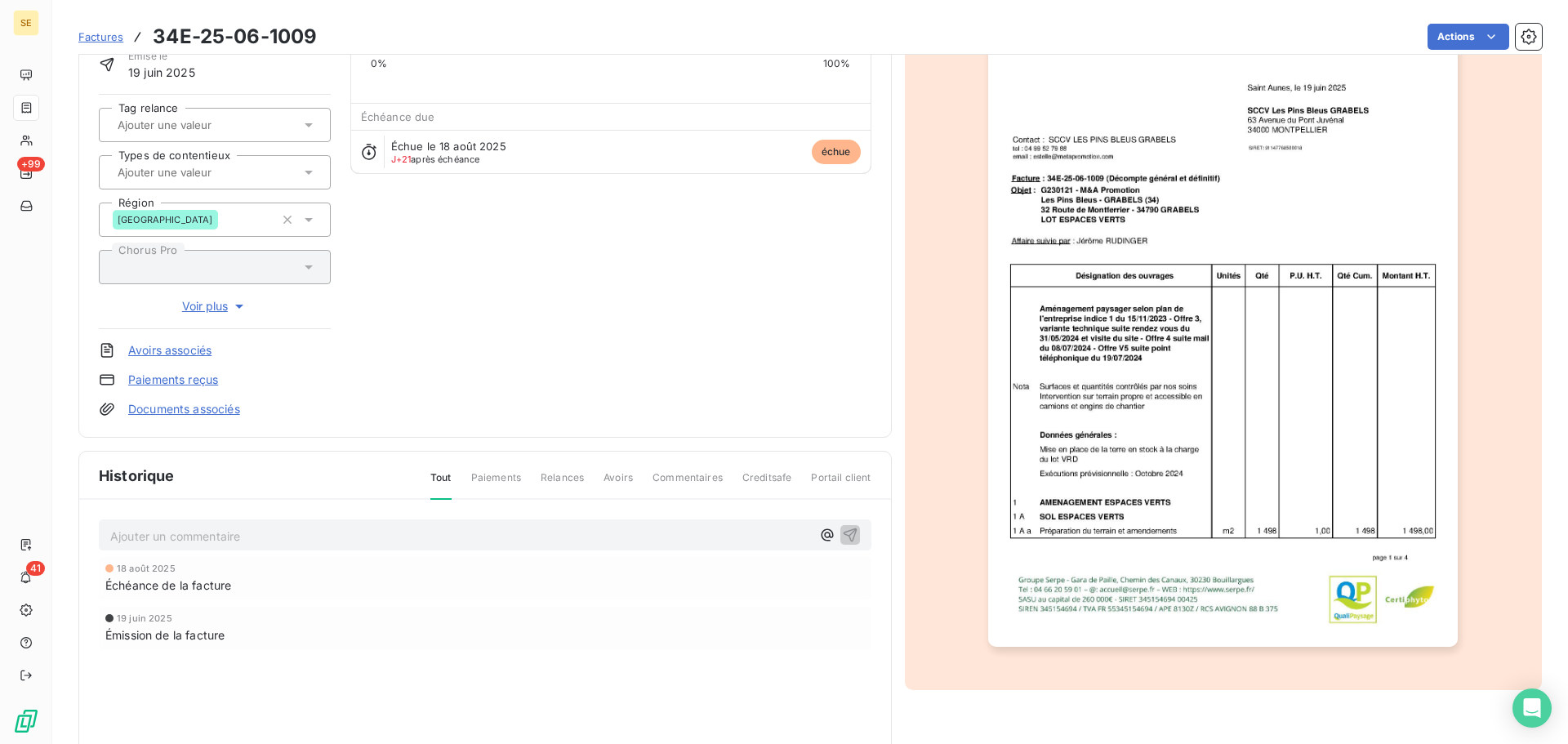
scroll to position [75, 0]
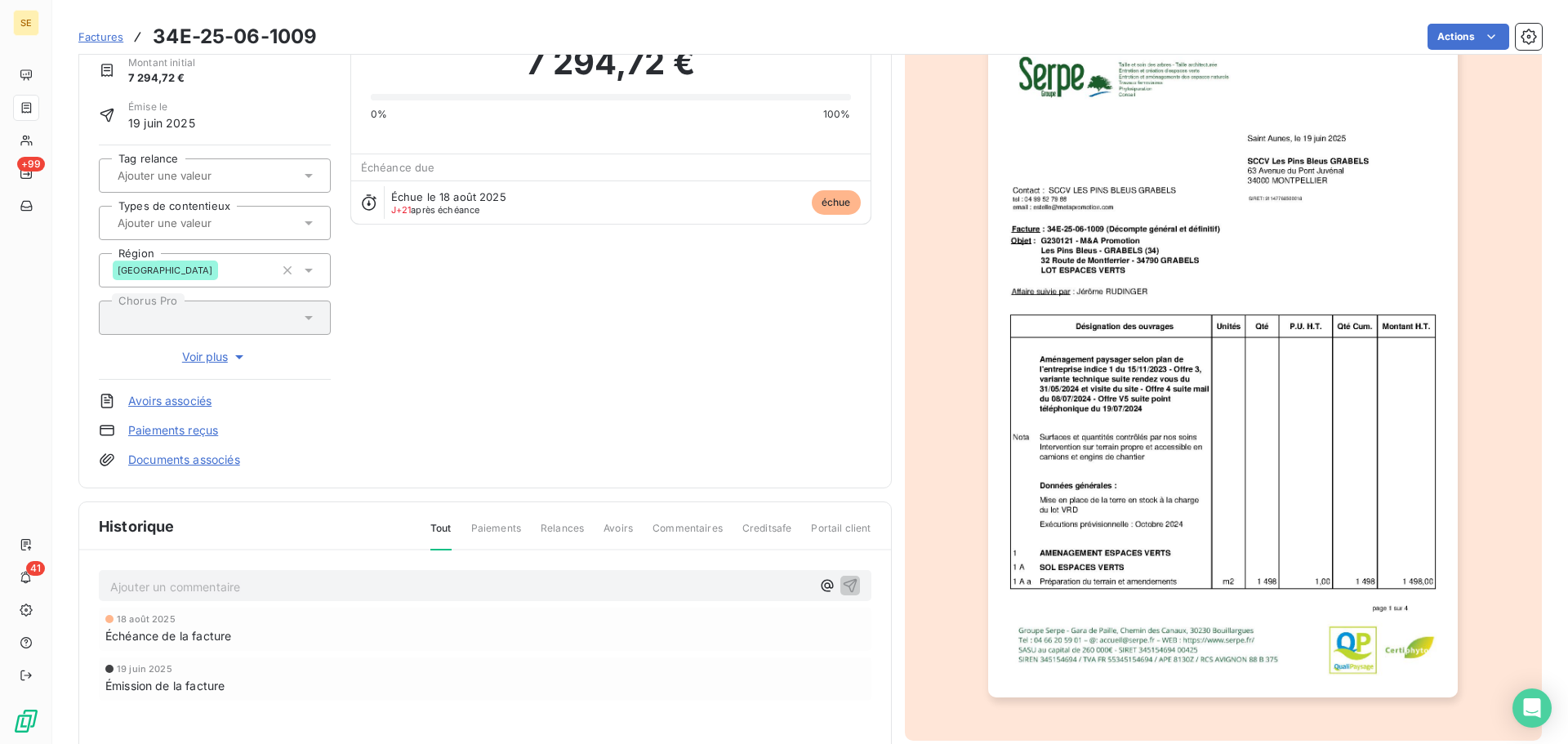
click at [1107, 331] on img "button" at bounding box center [1222, 364] width 469 height 665
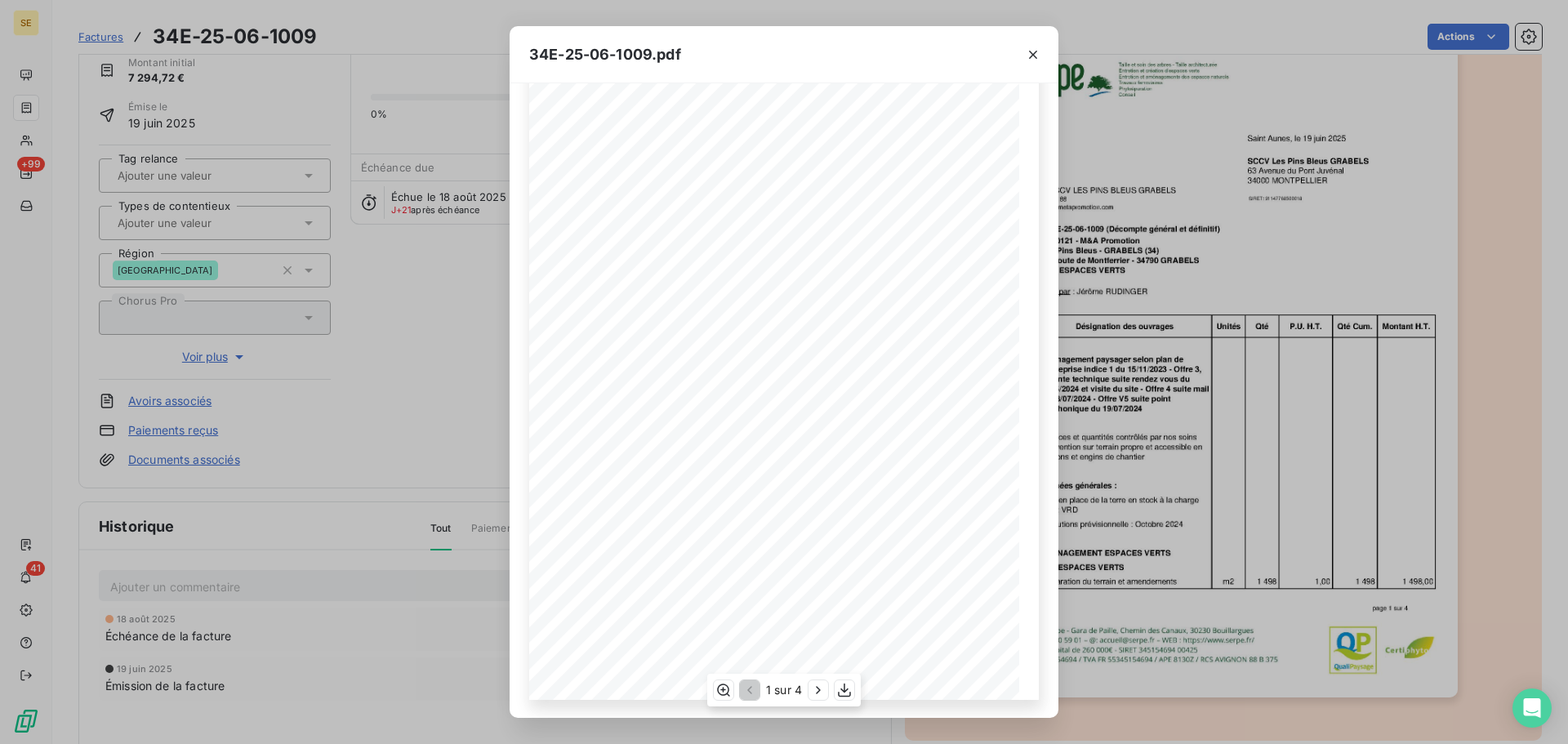
scroll to position [97, 0]
click at [820, 690] on icon "button" at bounding box center [818, 690] width 4 height 7
click at [820, 690] on icon "button" at bounding box center [820, 690] width 17 height 17
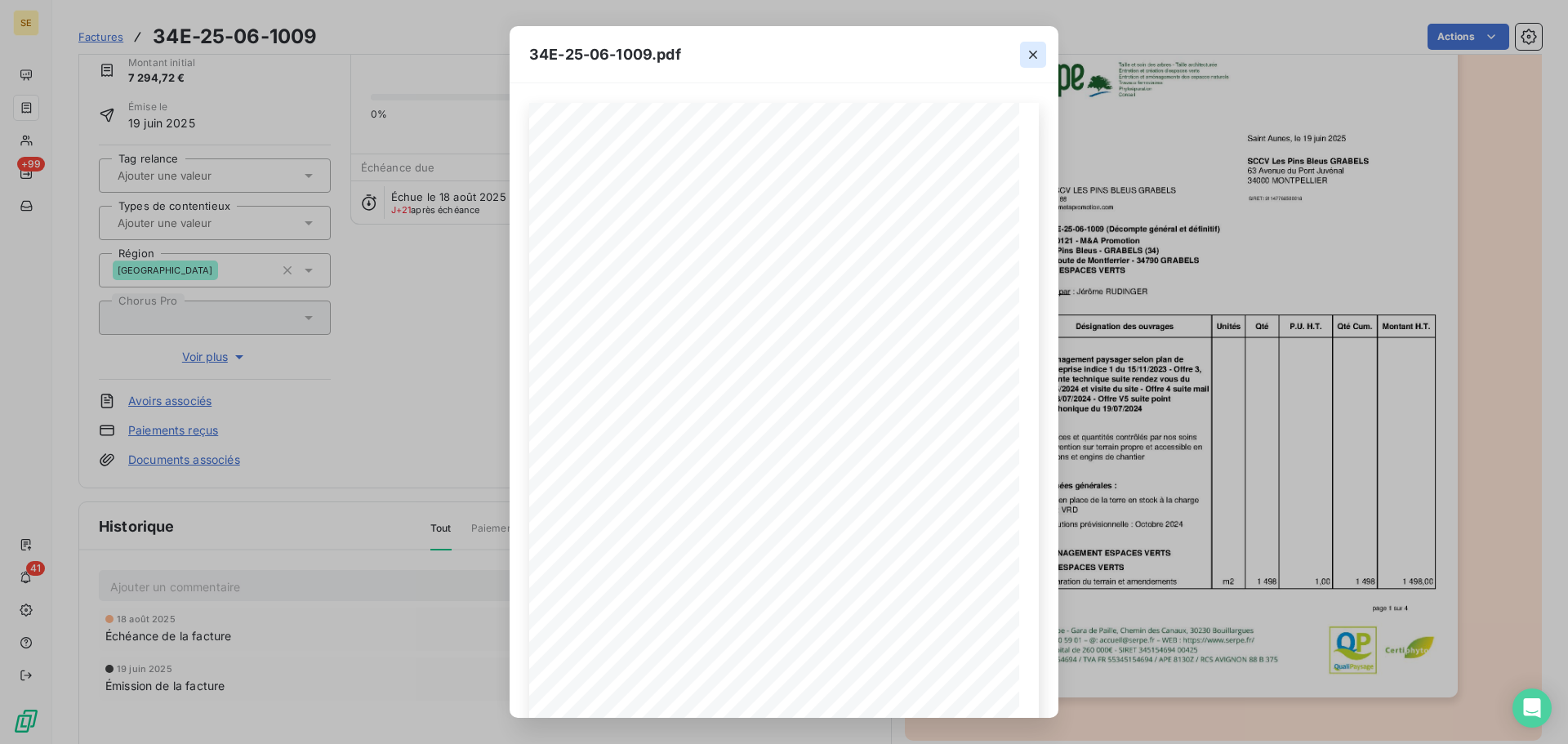
click at [1039, 53] on icon "button" at bounding box center [1033, 55] width 17 height 17
